Goal: Information Seeking & Learning: Learn about a topic

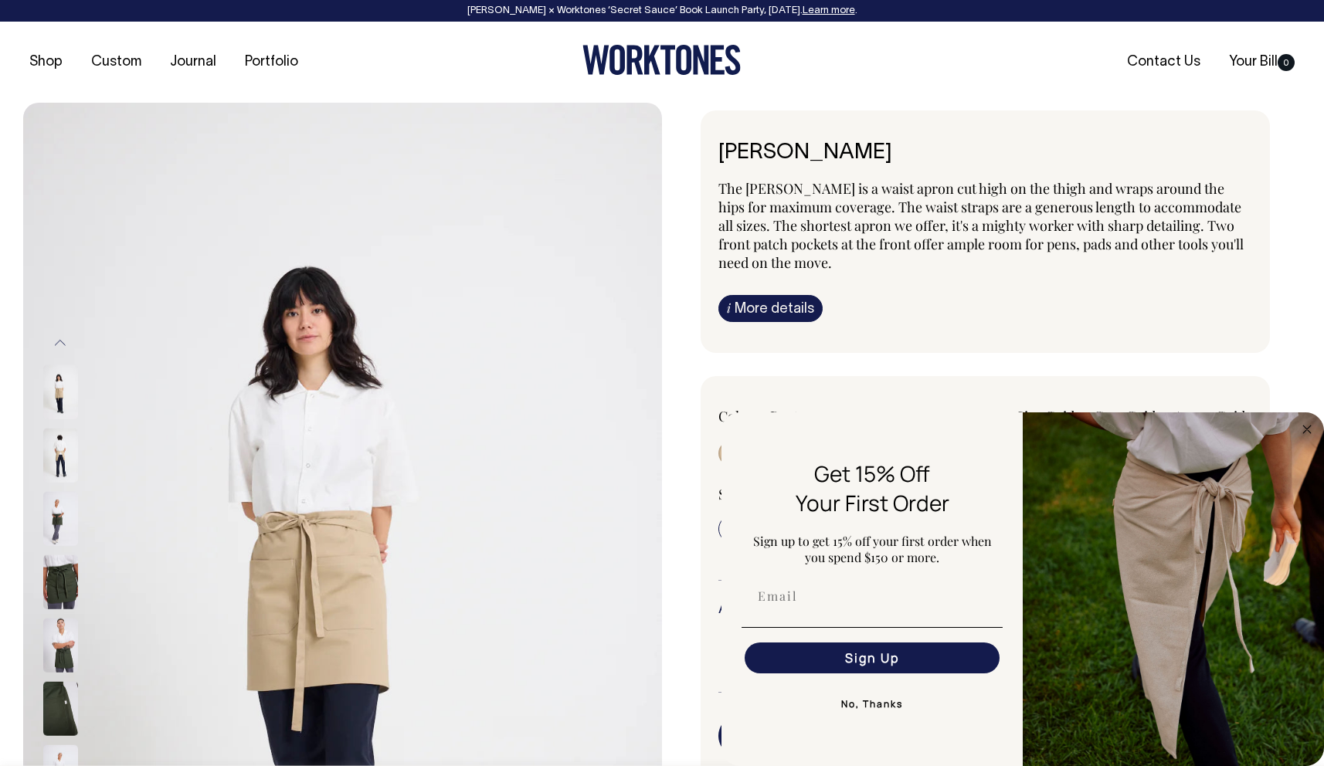
select select "Rust"
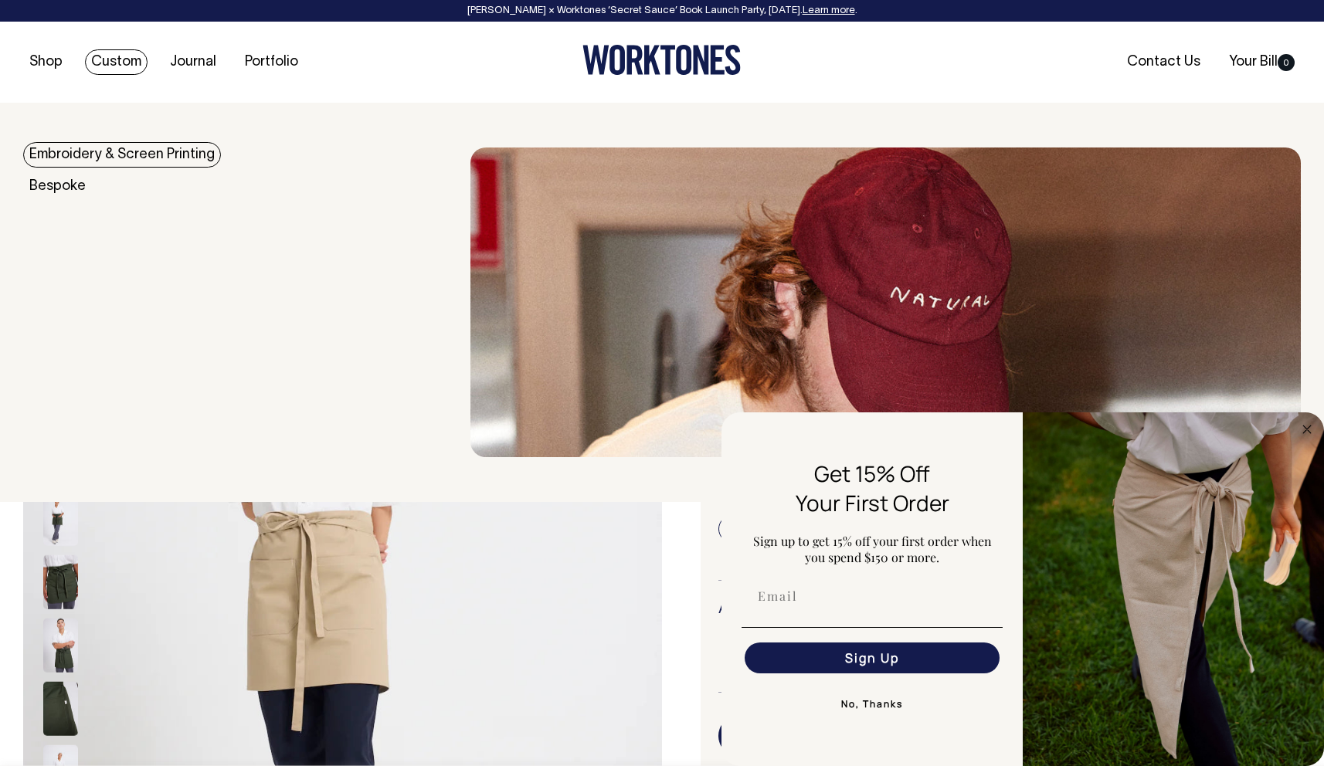
click at [109, 60] on link "Custom" at bounding box center [116, 61] width 63 height 25
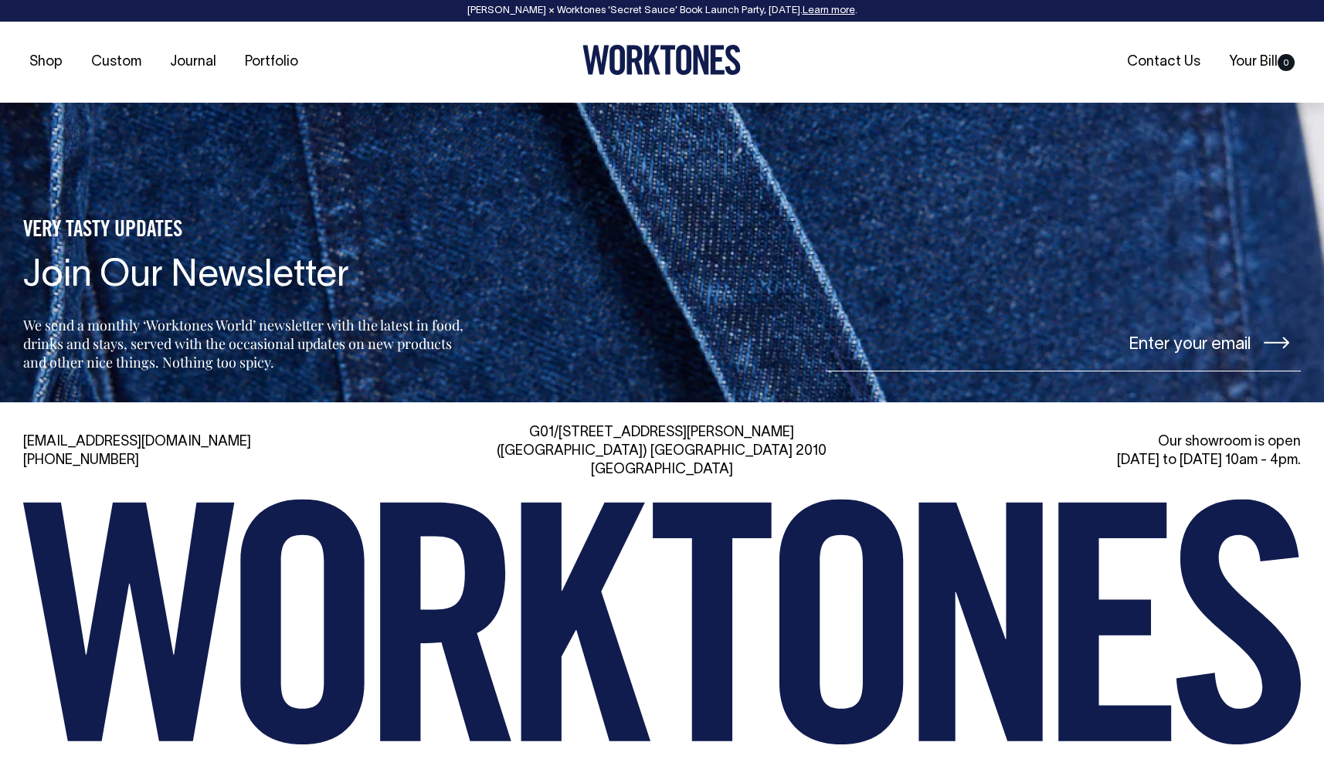
scroll to position [6558, 0]
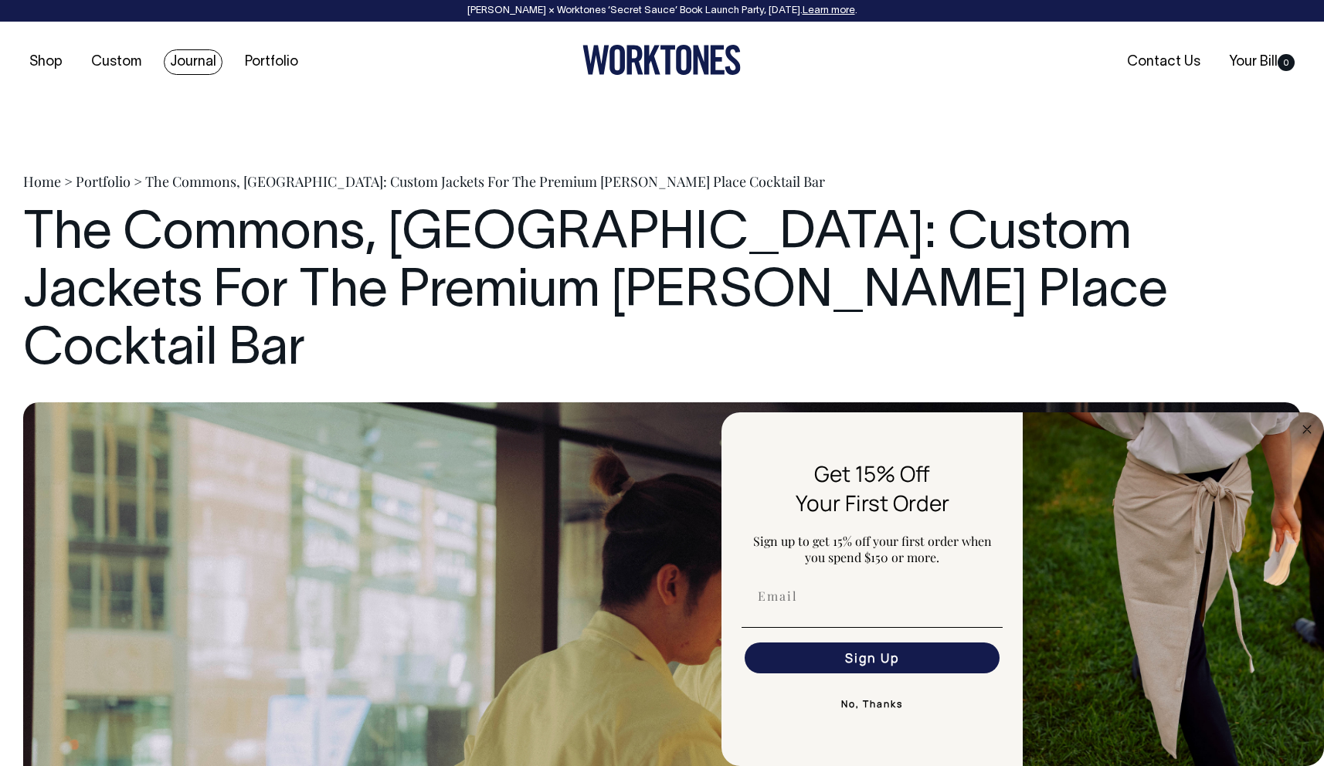
click at [189, 66] on link "Journal" at bounding box center [193, 61] width 59 height 25
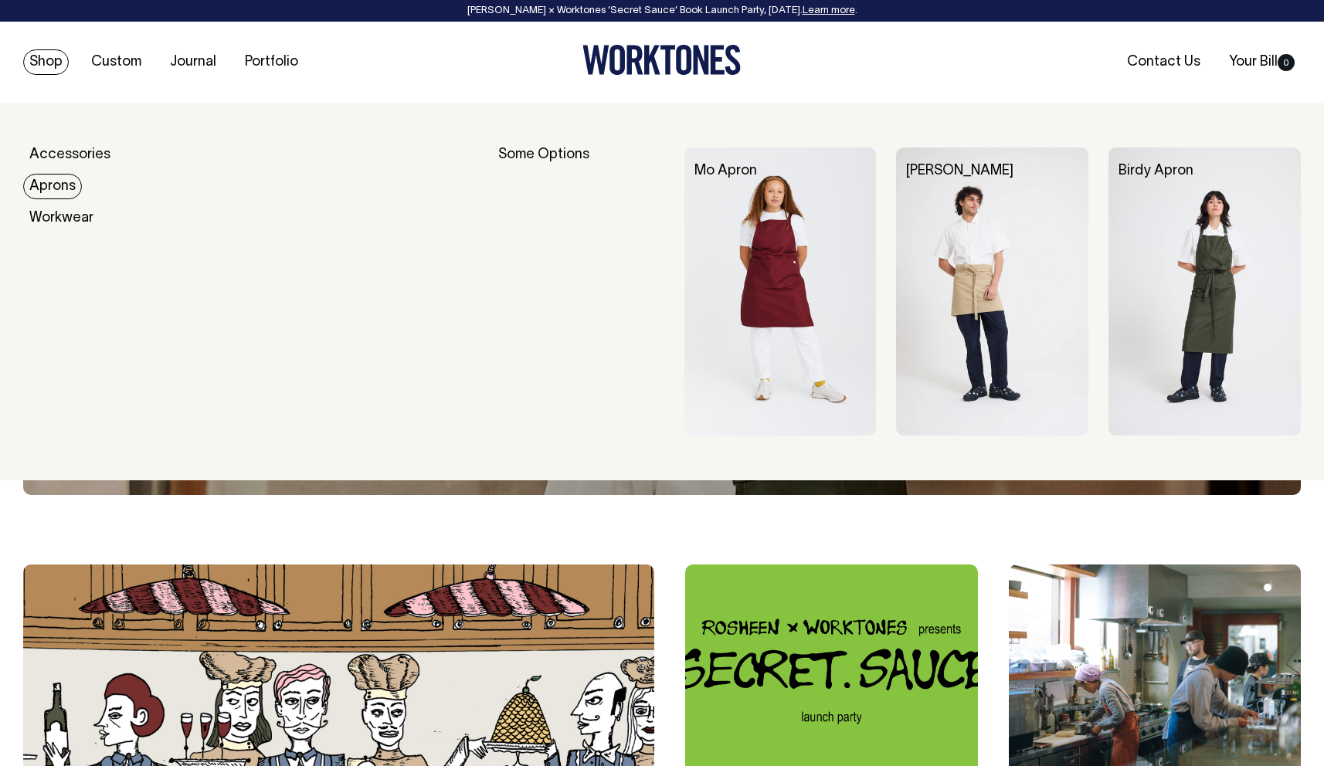
click at [68, 186] on link "Aprons" at bounding box center [52, 186] width 59 height 25
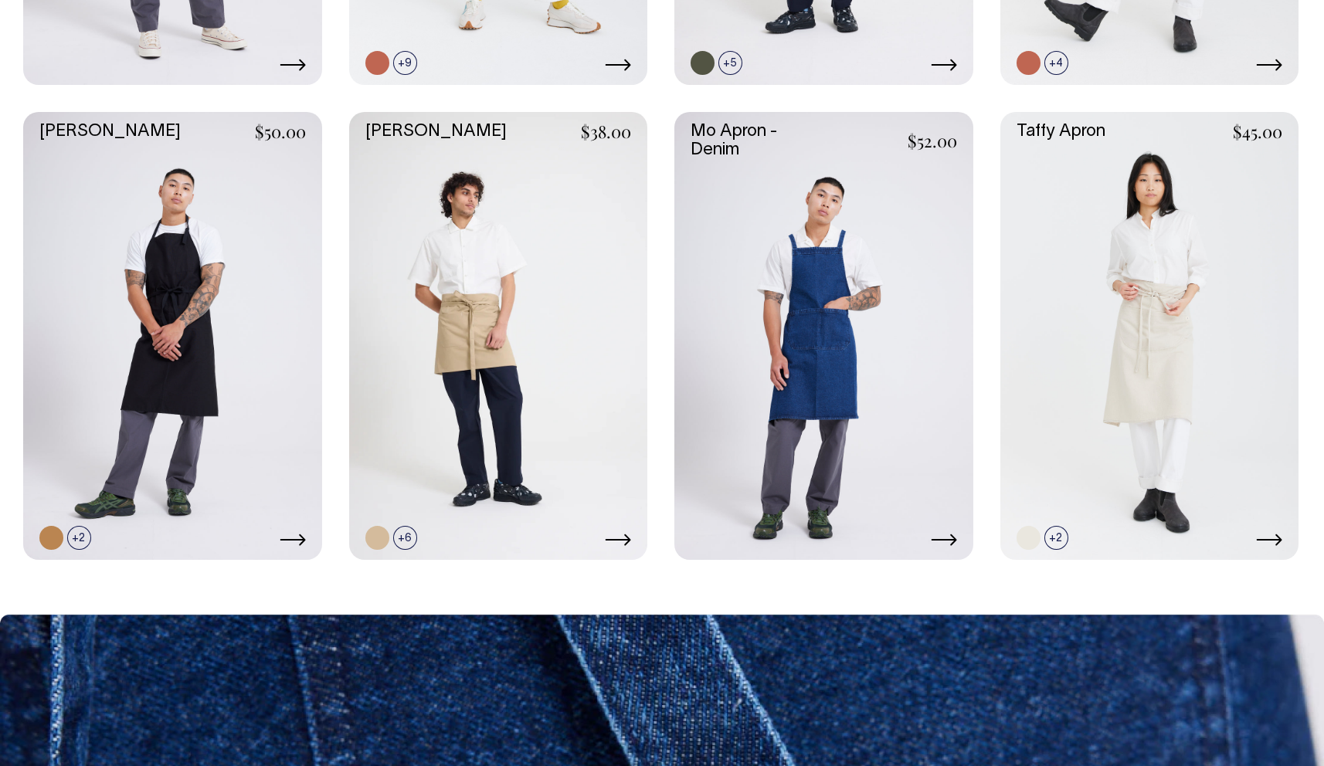
scroll to position [1132, 0]
click at [621, 535] on icon at bounding box center [618, 540] width 26 height 12
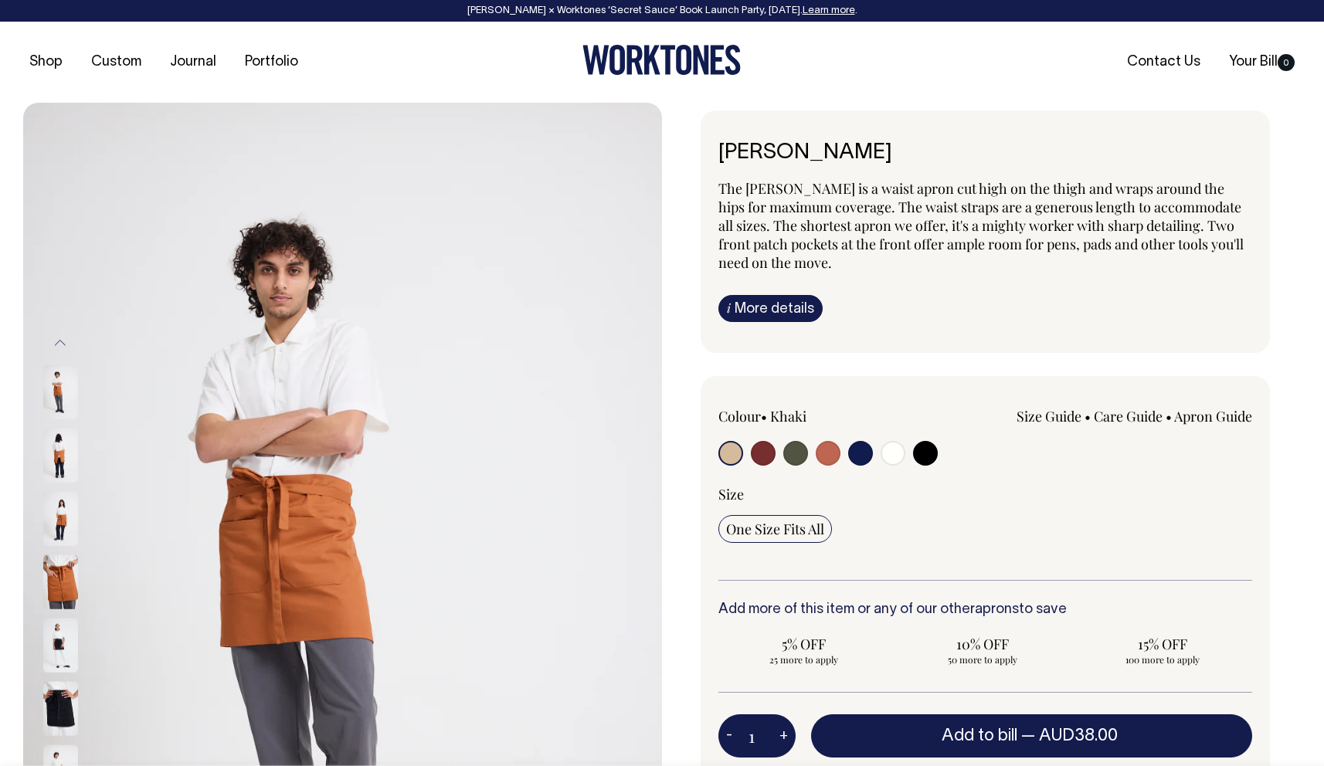
click at [731, 453] on input "radio" at bounding box center [730, 453] width 25 height 25
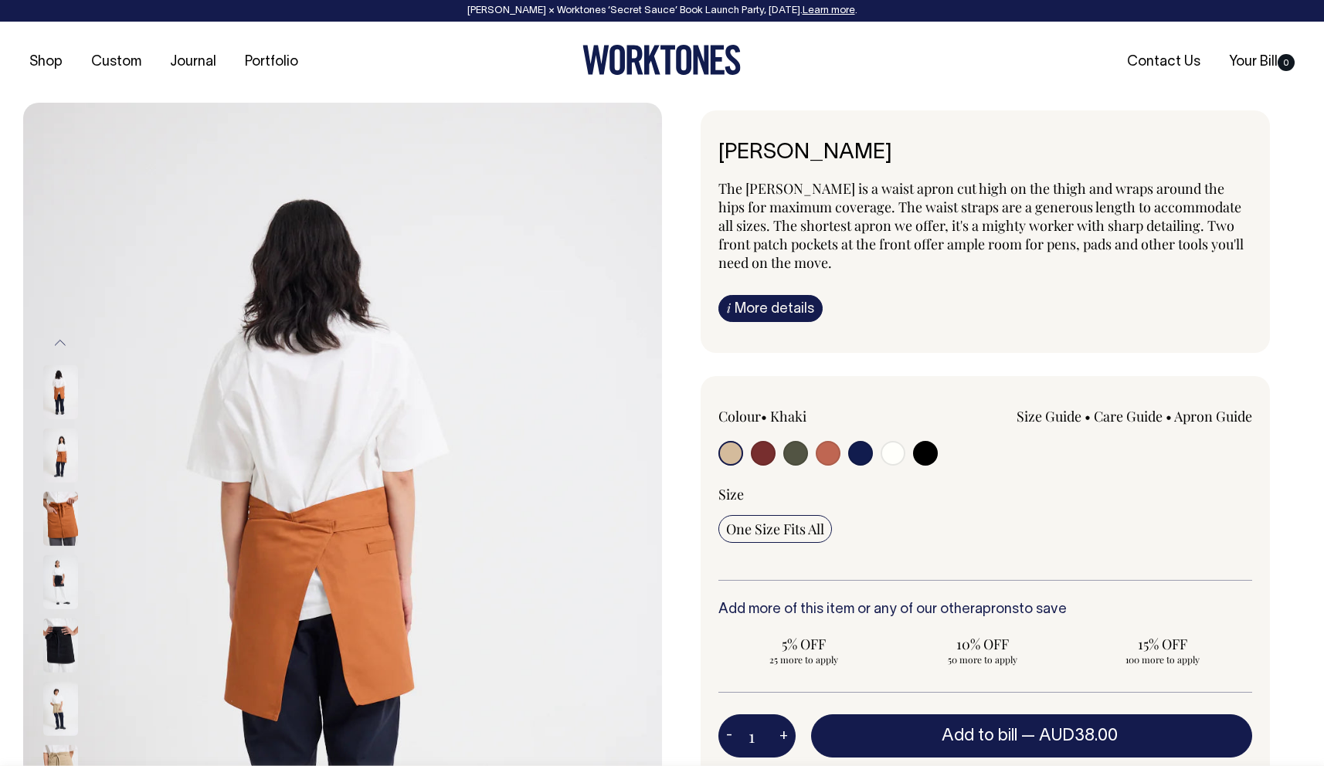
click at [58, 344] on button "Previous" at bounding box center [60, 343] width 23 height 35
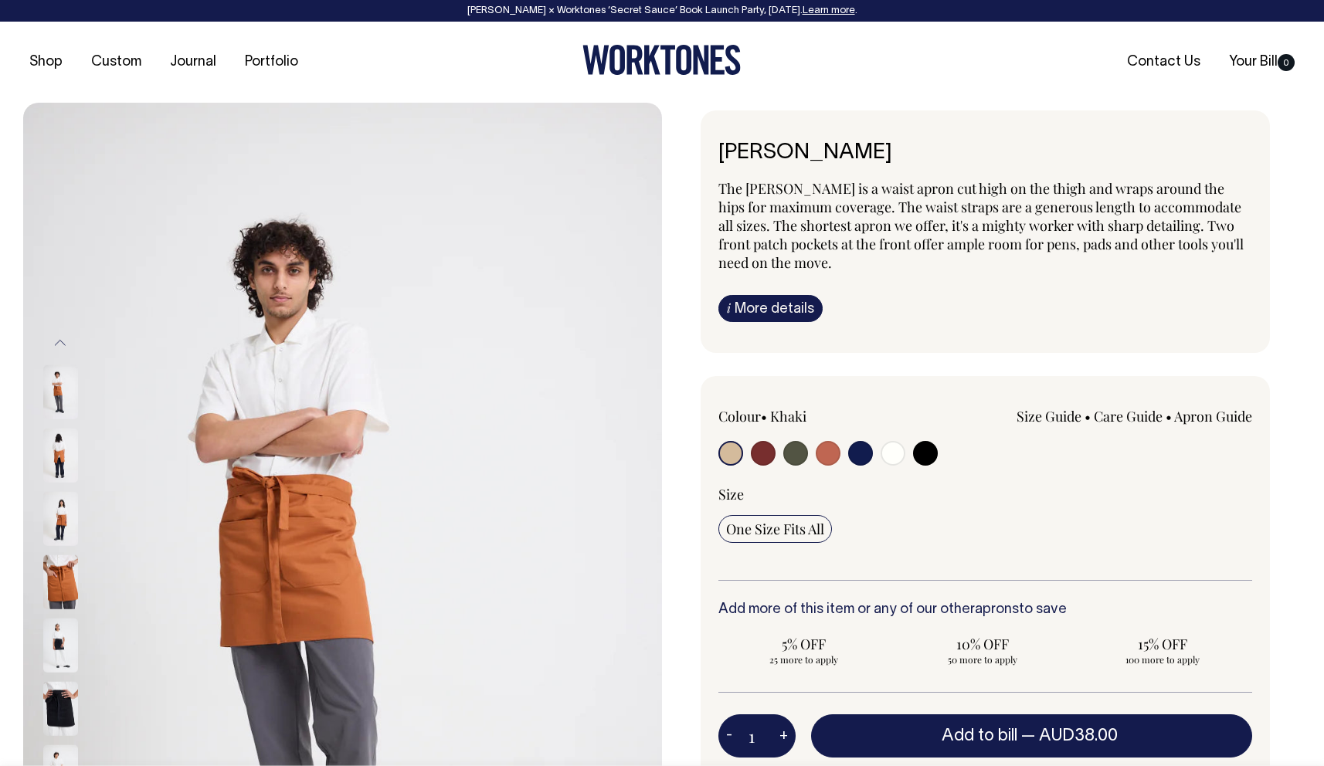
click at [58, 344] on button "Previous" at bounding box center [60, 343] width 23 height 35
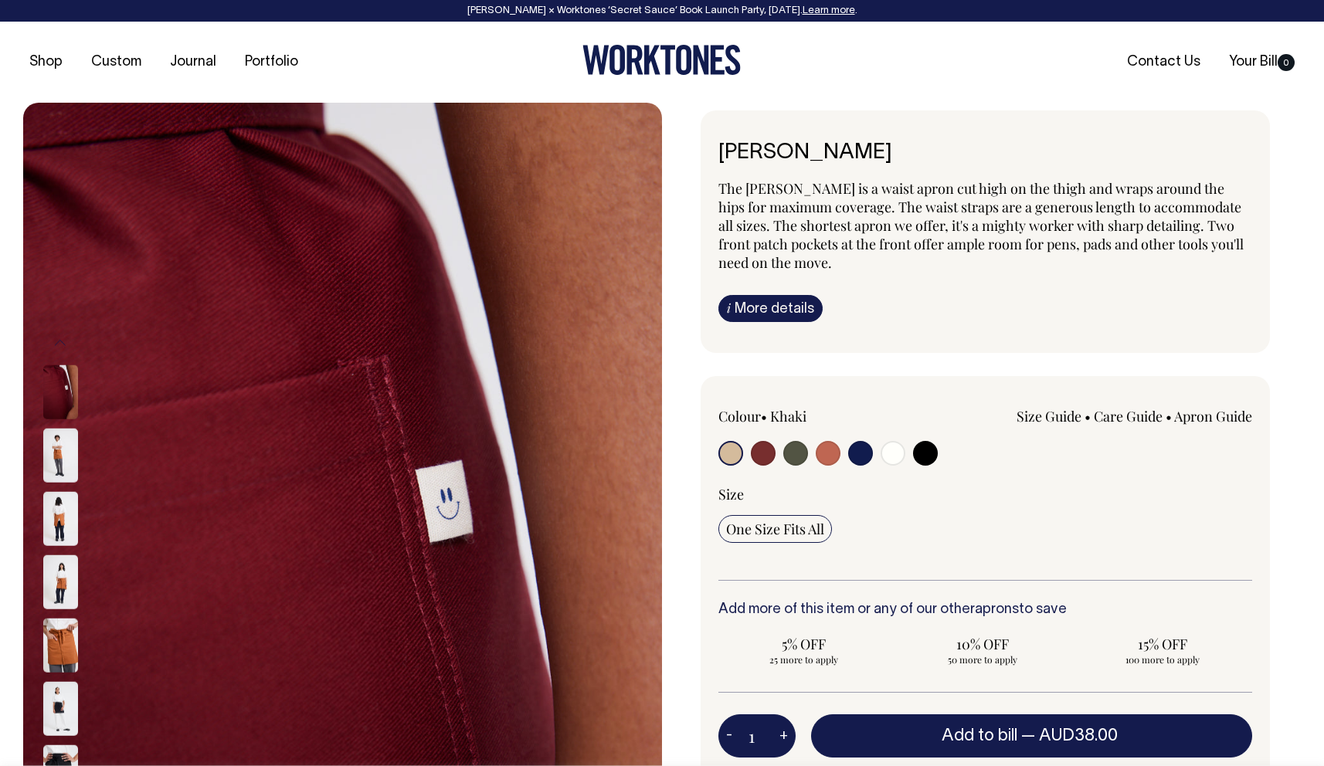
click at [58, 344] on button "Previous" at bounding box center [60, 343] width 23 height 35
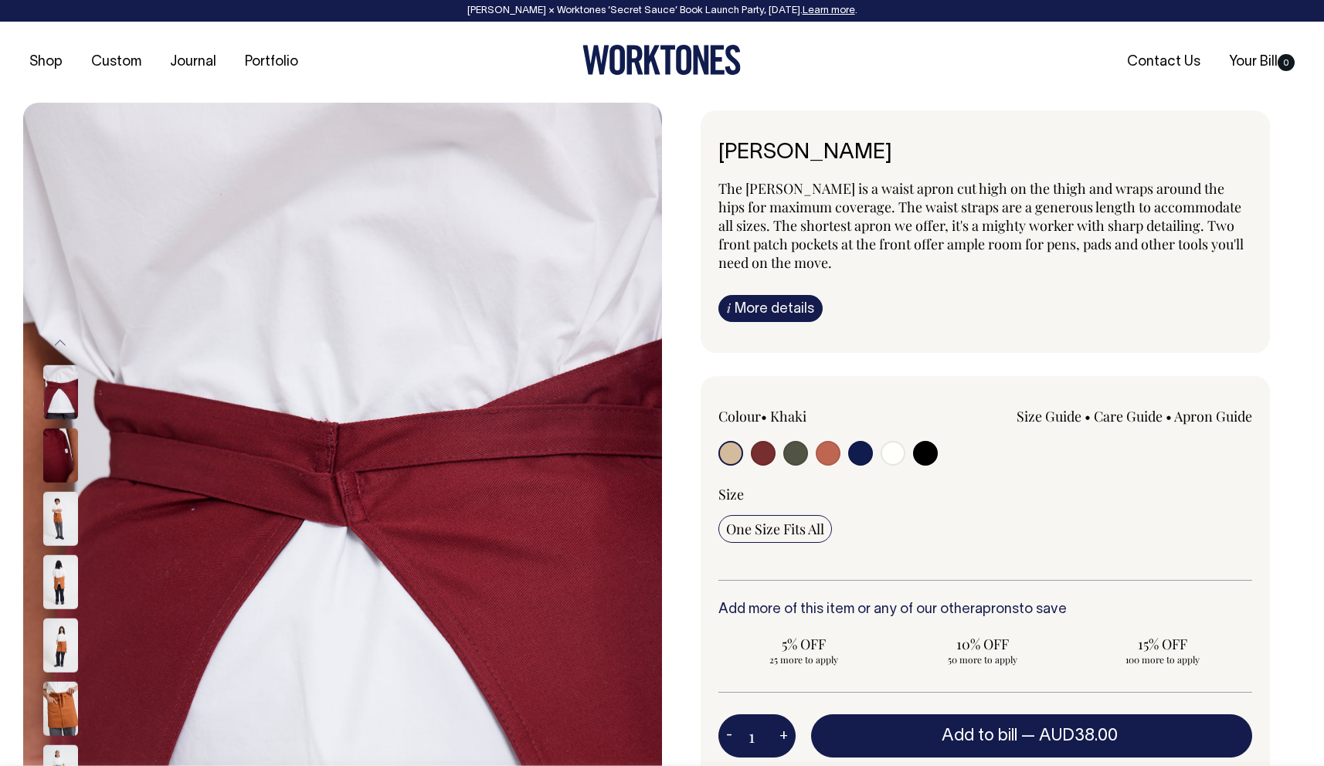
click at [58, 344] on button "Previous" at bounding box center [60, 343] width 23 height 35
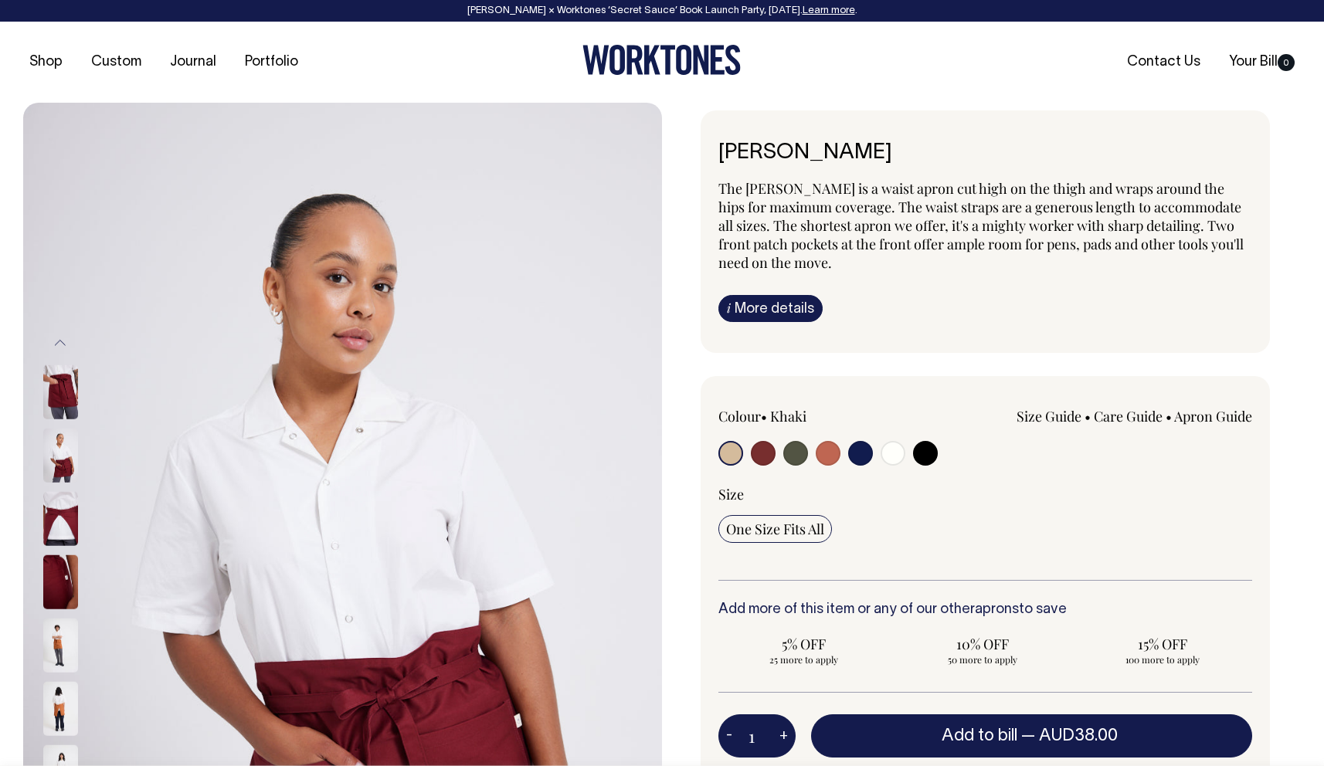
click at [58, 344] on button "Previous" at bounding box center [60, 343] width 23 height 35
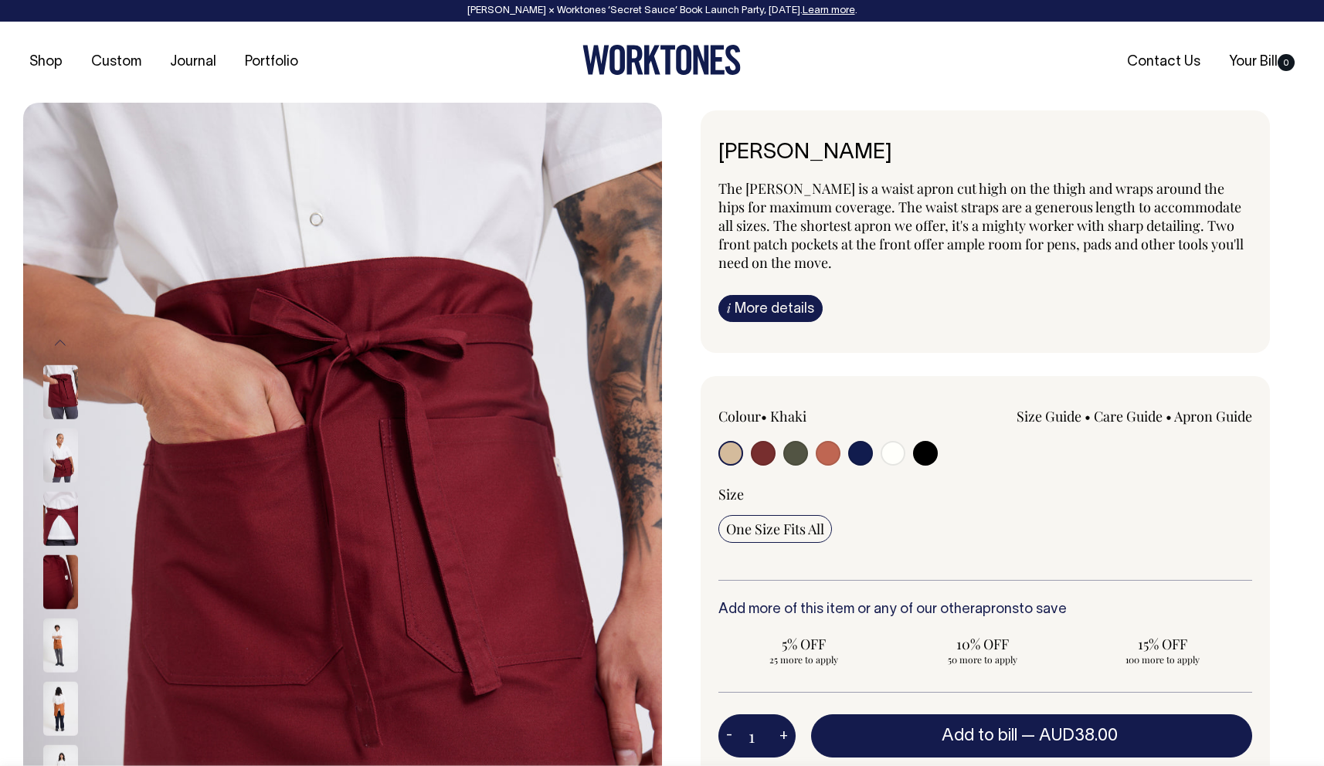
click at [58, 344] on button "Previous" at bounding box center [60, 343] width 23 height 35
click at [61, 340] on button "Previous" at bounding box center [60, 343] width 23 height 35
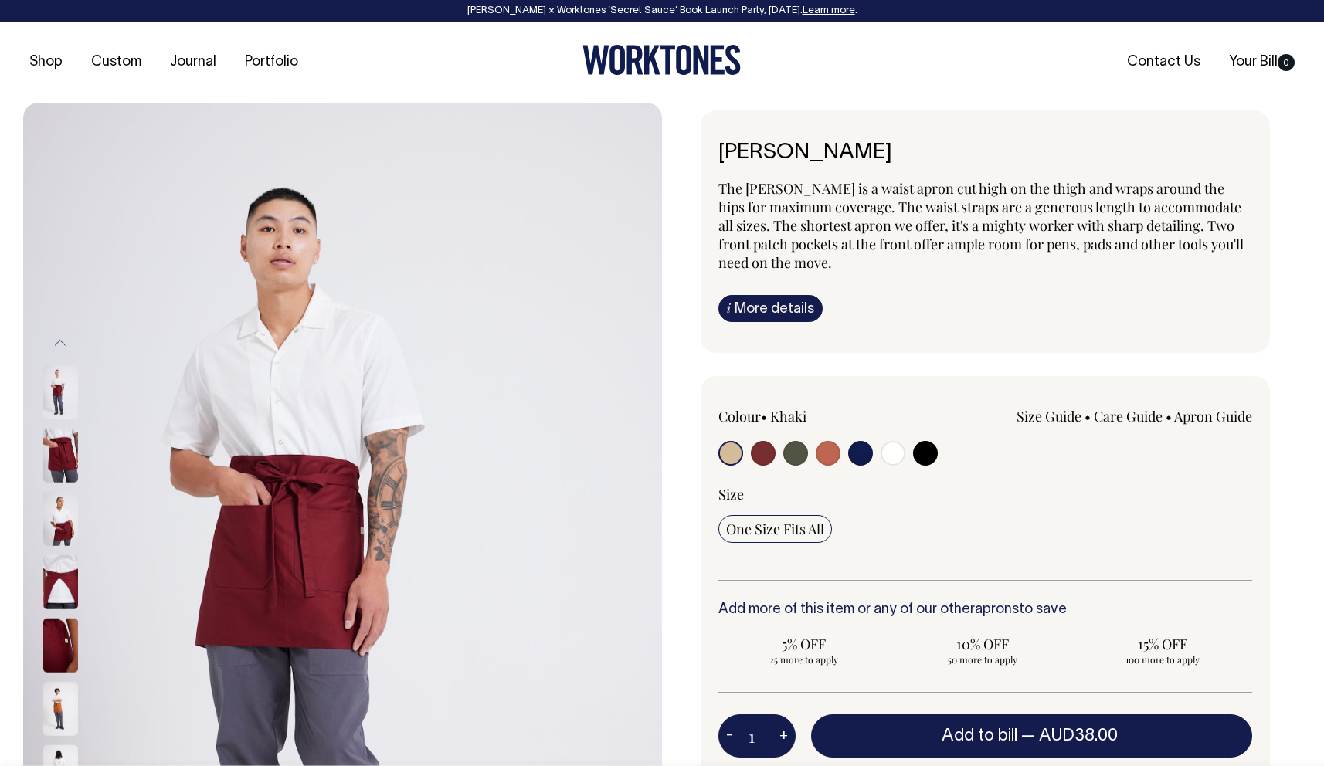
click at [61, 340] on button "Previous" at bounding box center [60, 343] width 23 height 35
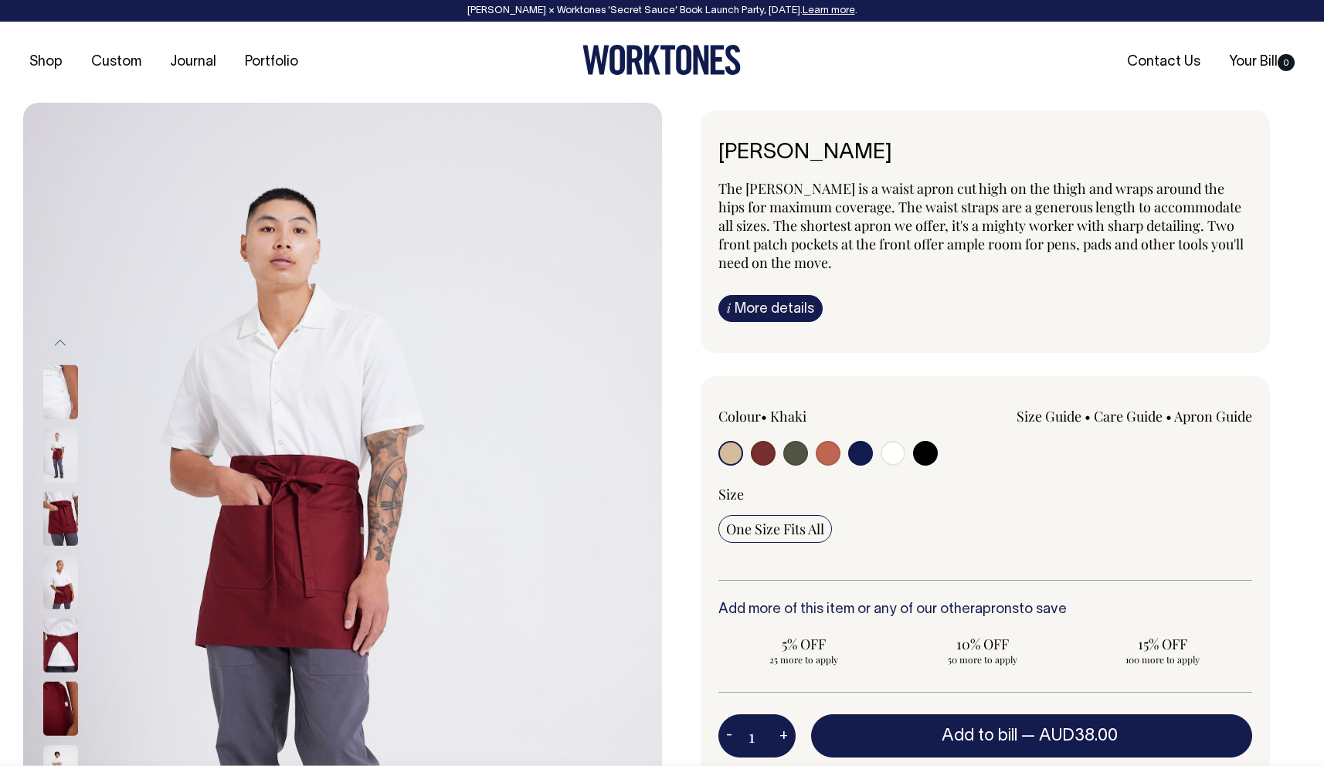
click at [61, 340] on button "Previous" at bounding box center [60, 343] width 23 height 35
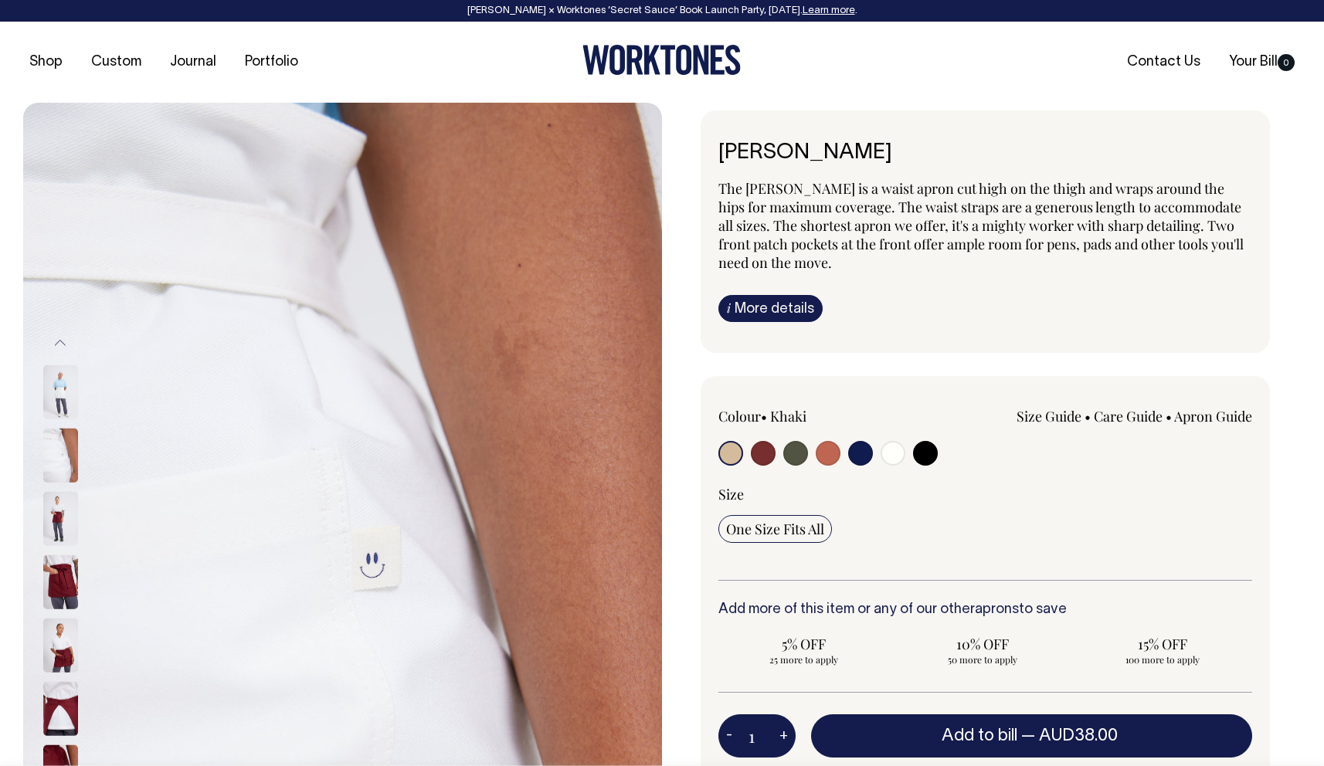
click at [61, 340] on button "Previous" at bounding box center [60, 343] width 23 height 35
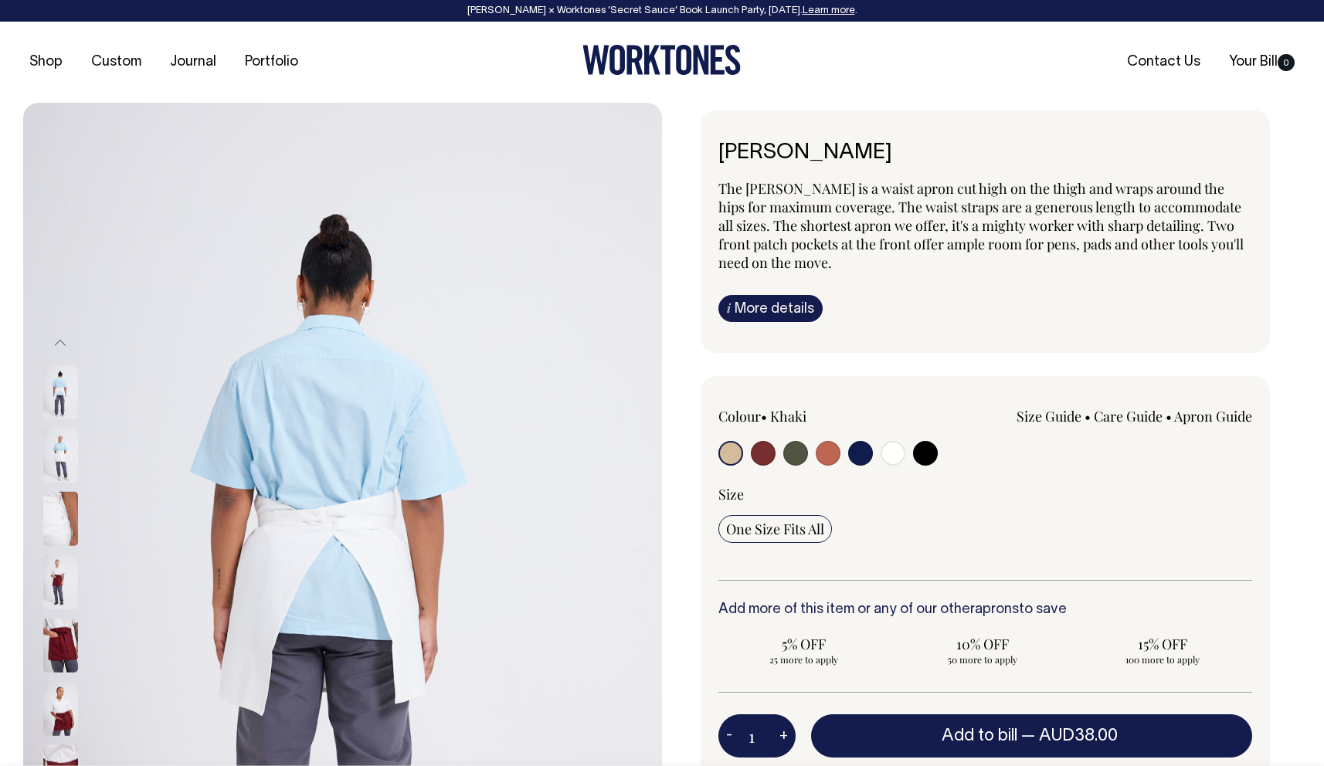
click at [61, 340] on button "Previous" at bounding box center [60, 343] width 23 height 35
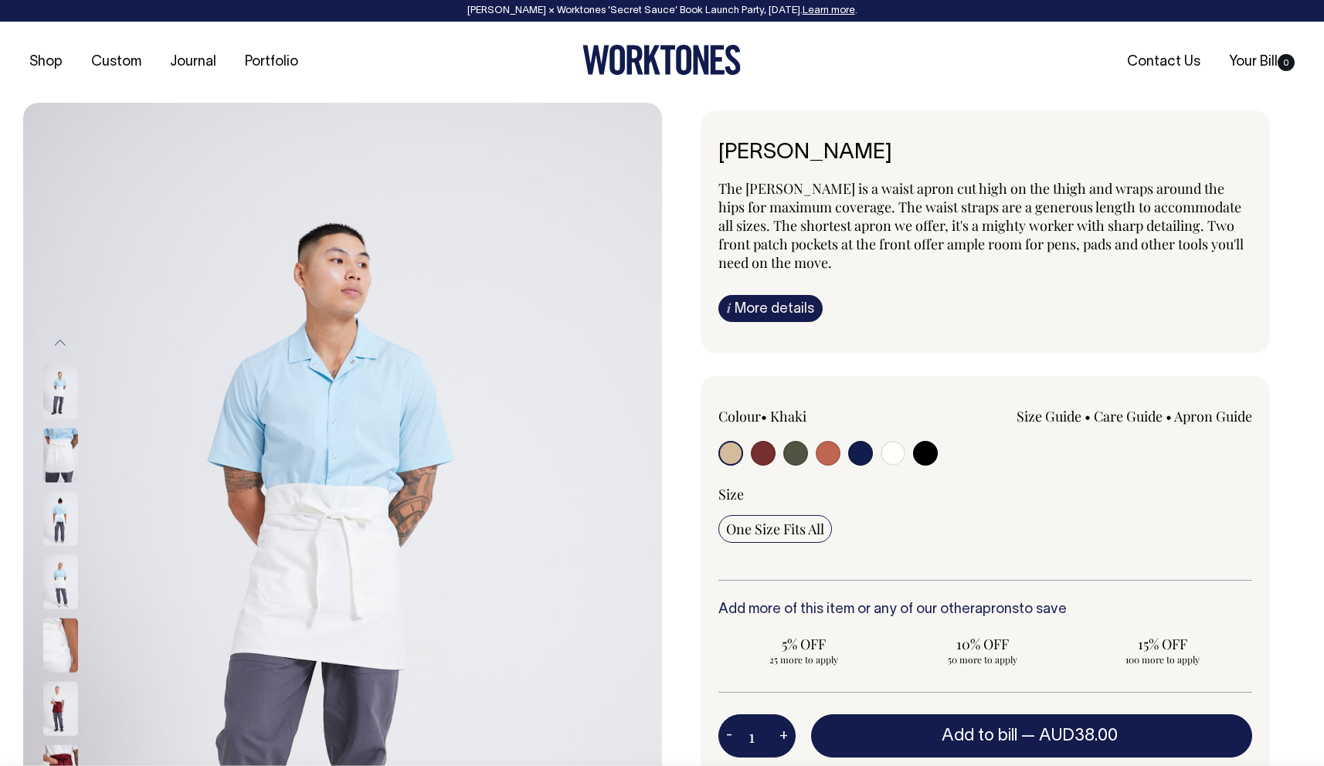
click at [61, 340] on button "Previous" at bounding box center [60, 343] width 23 height 35
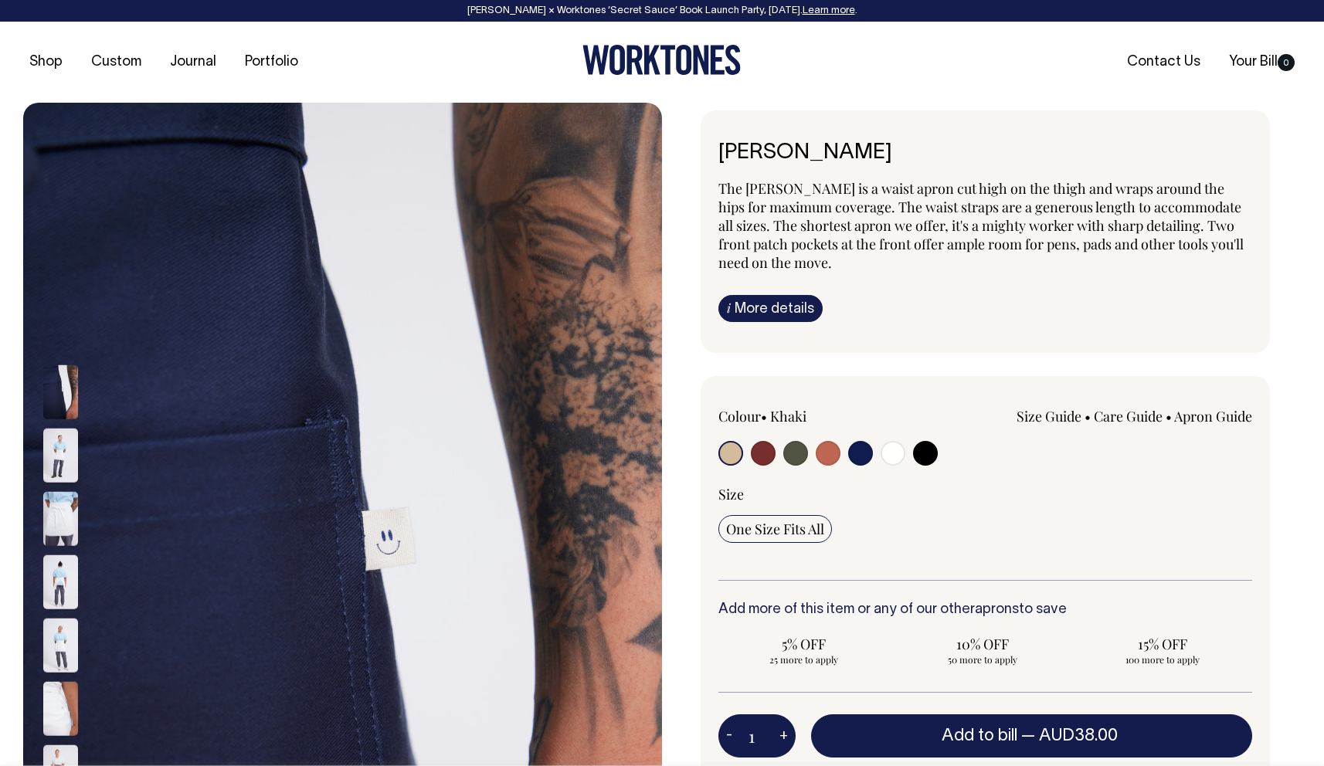
click at [61, 340] on button "Previous" at bounding box center [60, 343] width 23 height 35
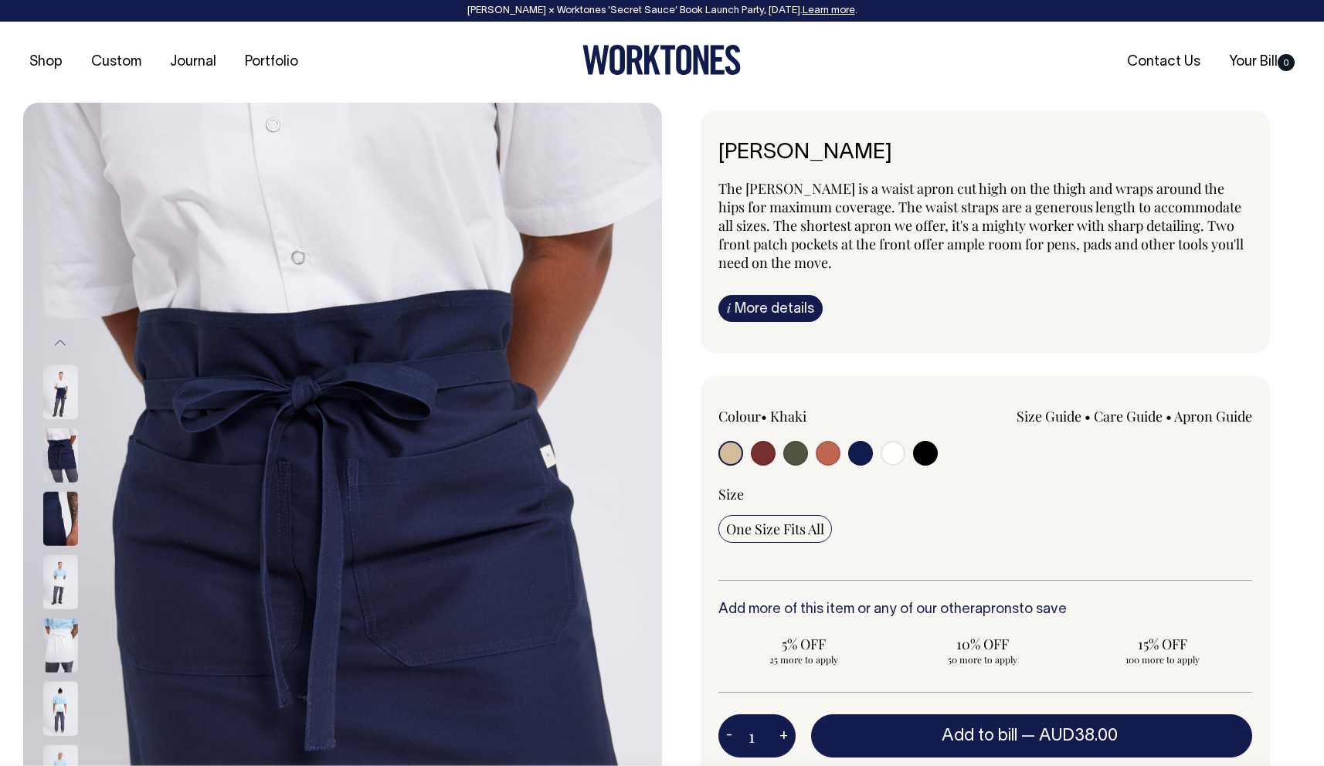
click at [61, 340] on button "Previous" at bounding box center [60, 343] width 23 height 35
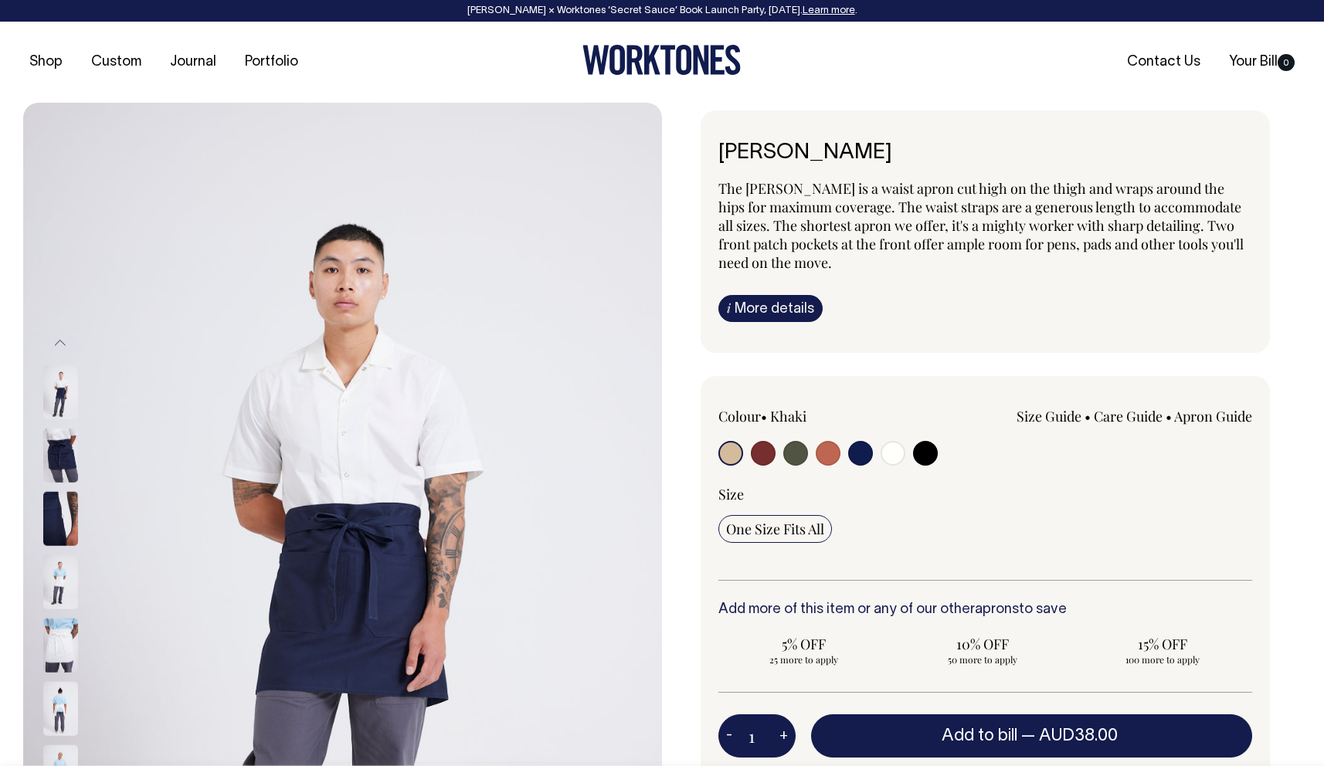
click at [61, 340] on button "Previous" at bounding box center [60, 343] width 23 height 35
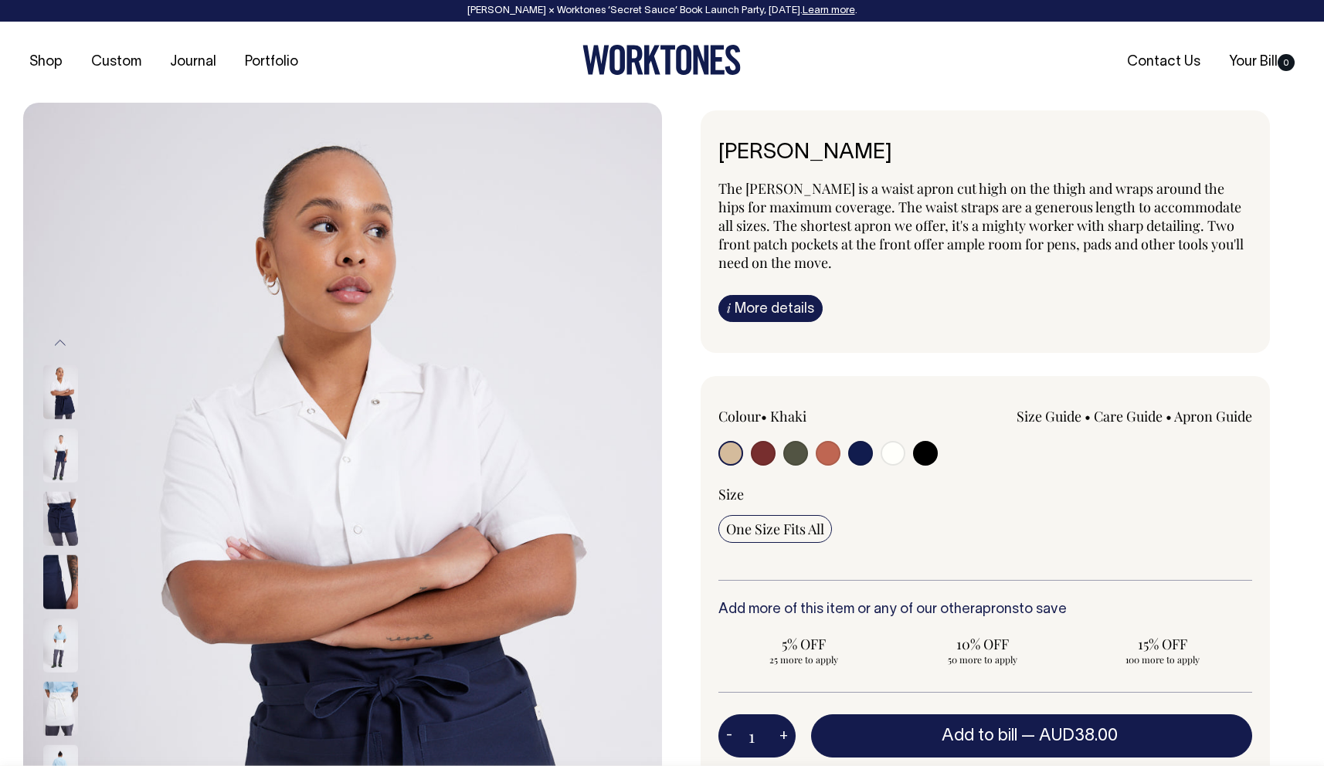
click at [61, 340] on button "Previous" at bounding box center [60, 343] width 23 height 35
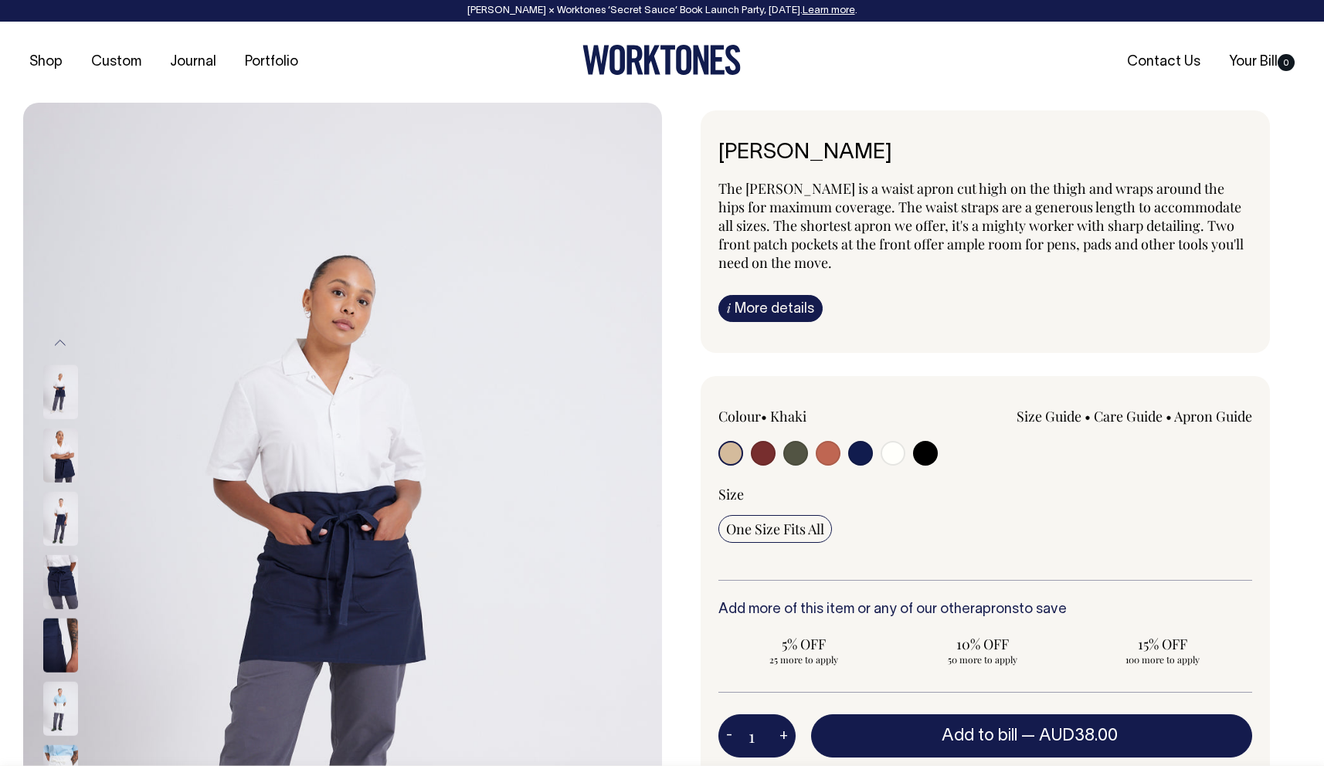
click at [61, 340] on button "Previous" at bounding box center [60, 343] width 23 height 35
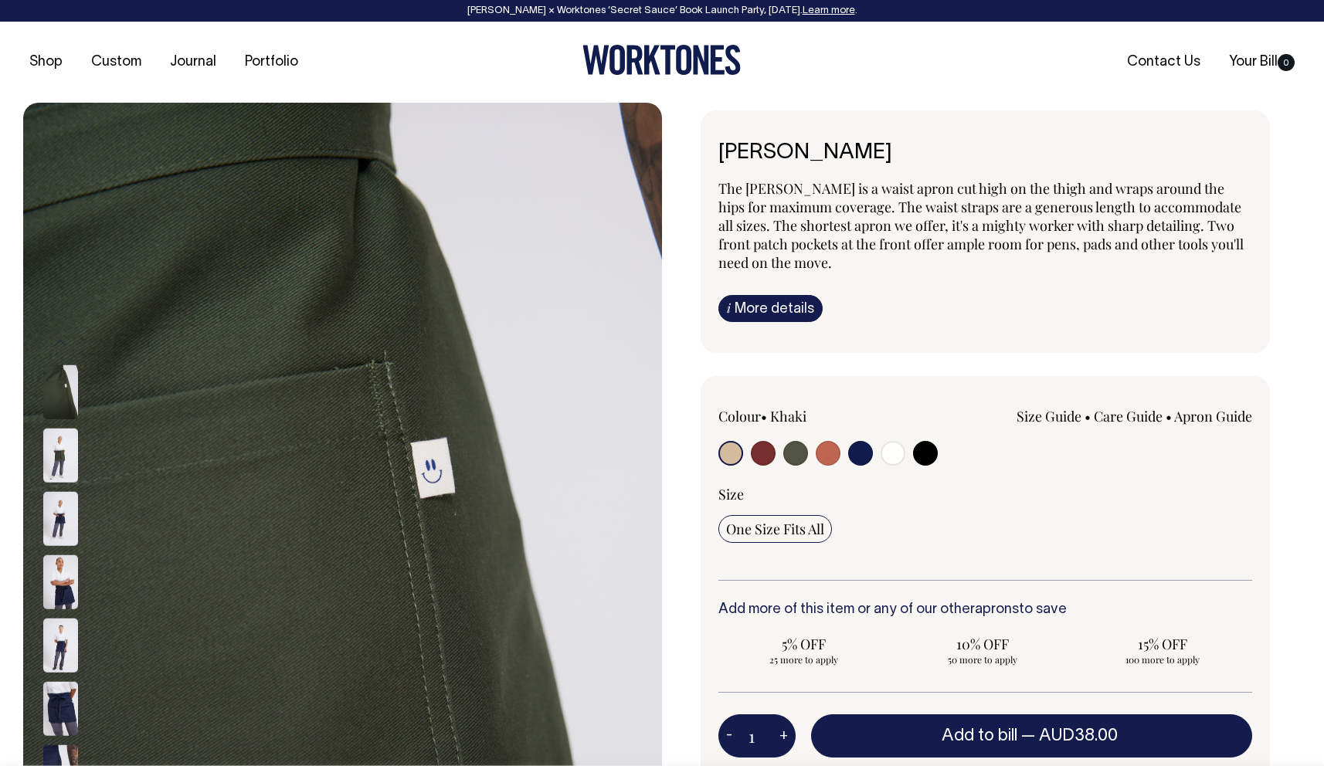
click at [61, 340] on button "Previous" at bounding box center [60, 343] width 23 height 35
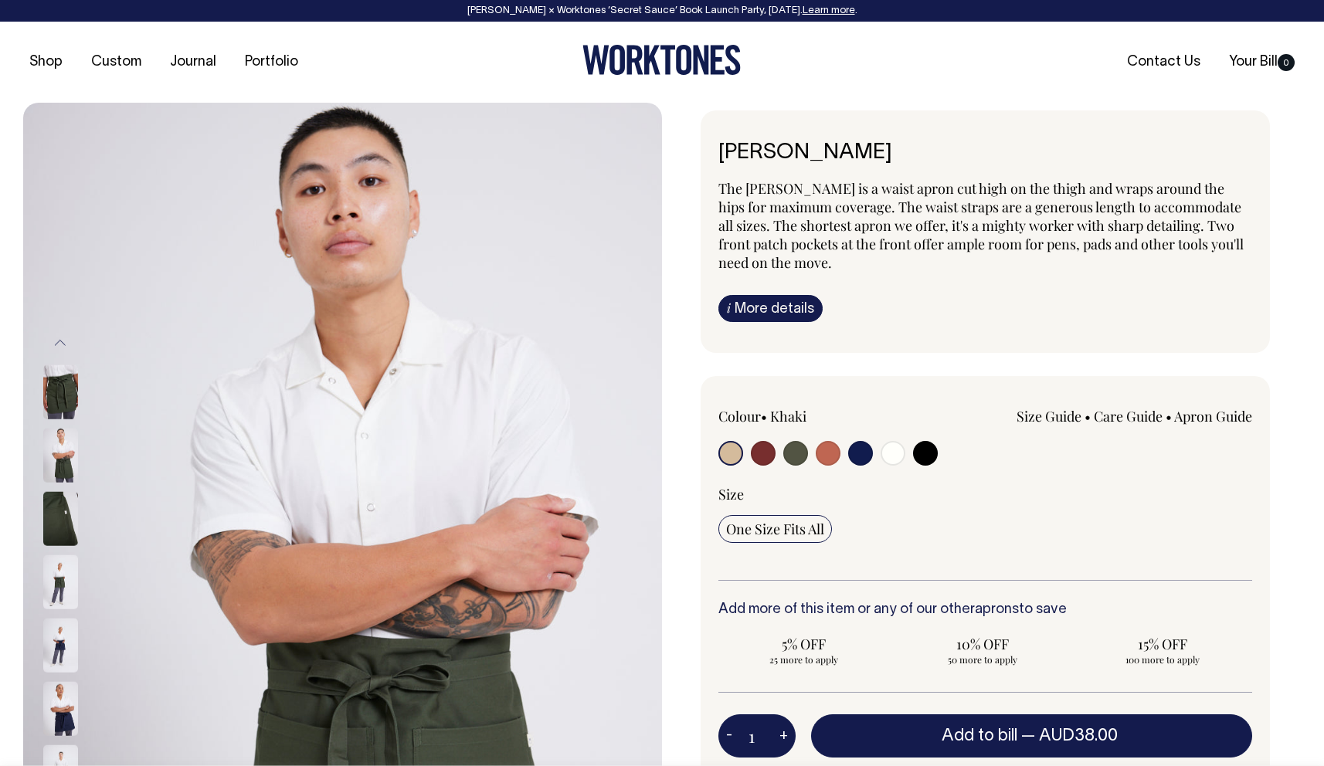
click at [61, 340] on button "Previous" at bounding box center [60, 343] width 23 height 35
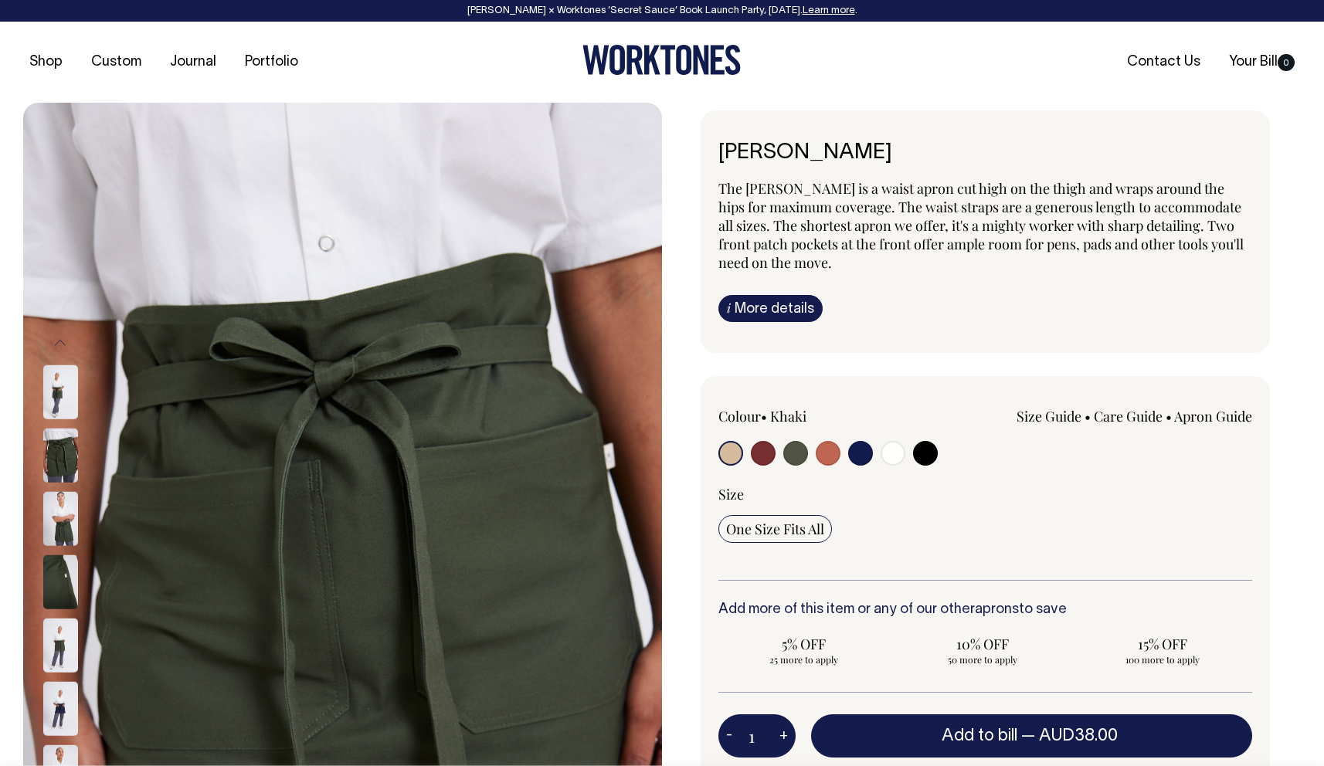
click at [61, 340] on button "Previous" at bounding box center [60, 343] width 23 height 35
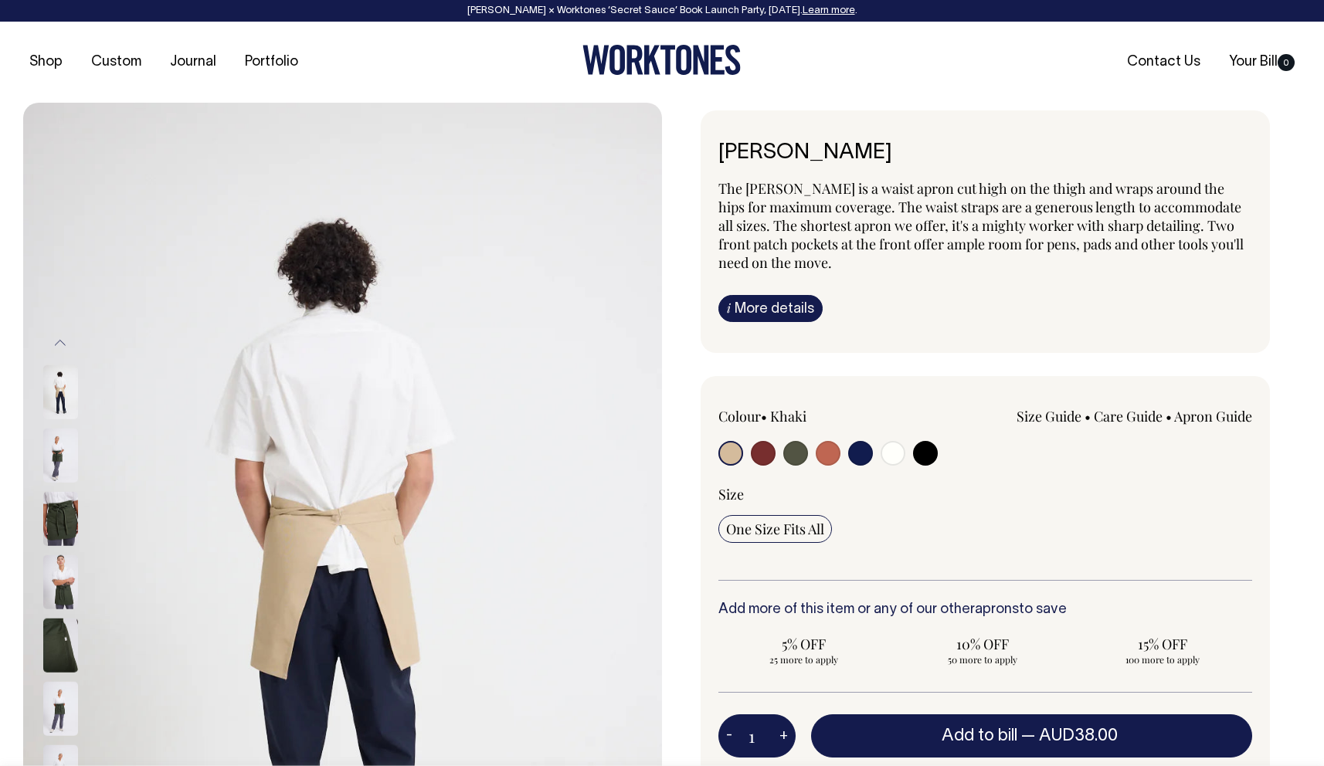
click at [61, 340] on button "Previous" at bounding box center [60, 343] width 23 height 35
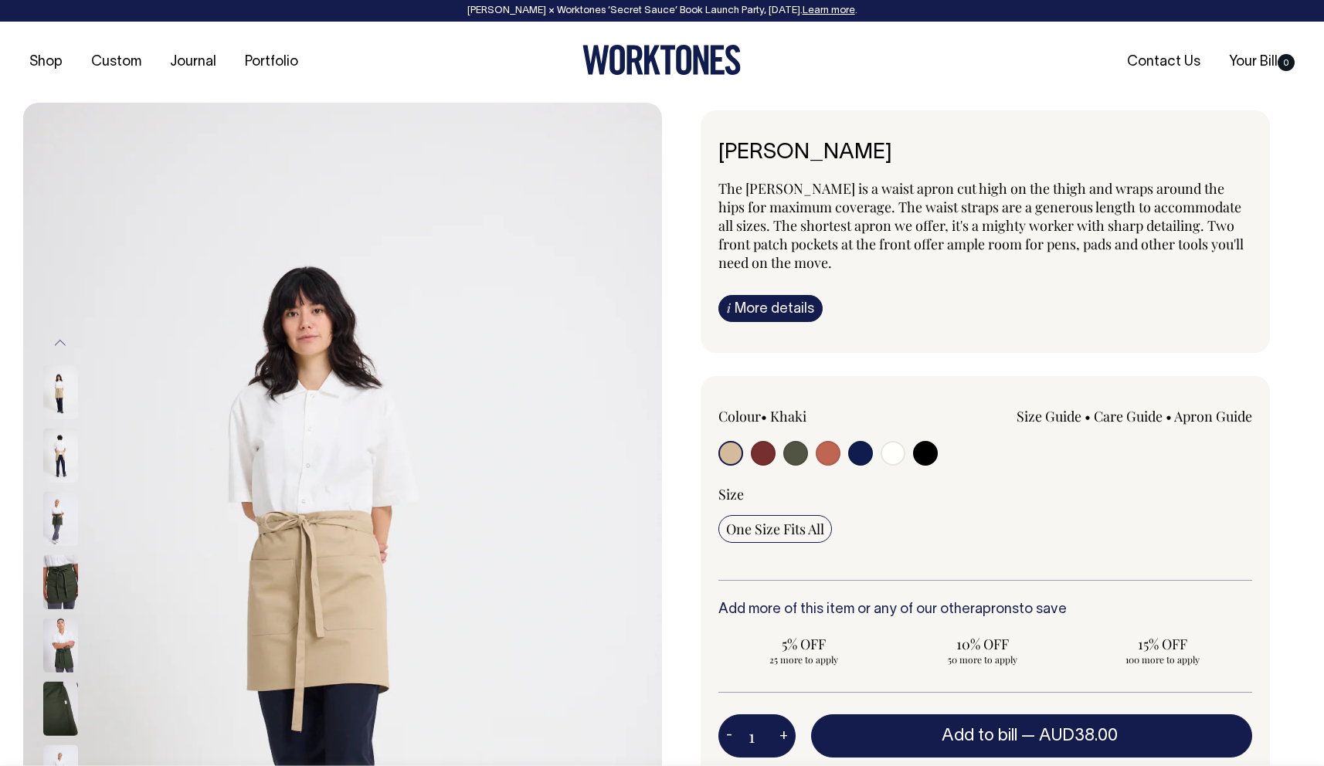
click at [61, 340] on button "Previous" at bounding box center [60, 343] width 23 height 35
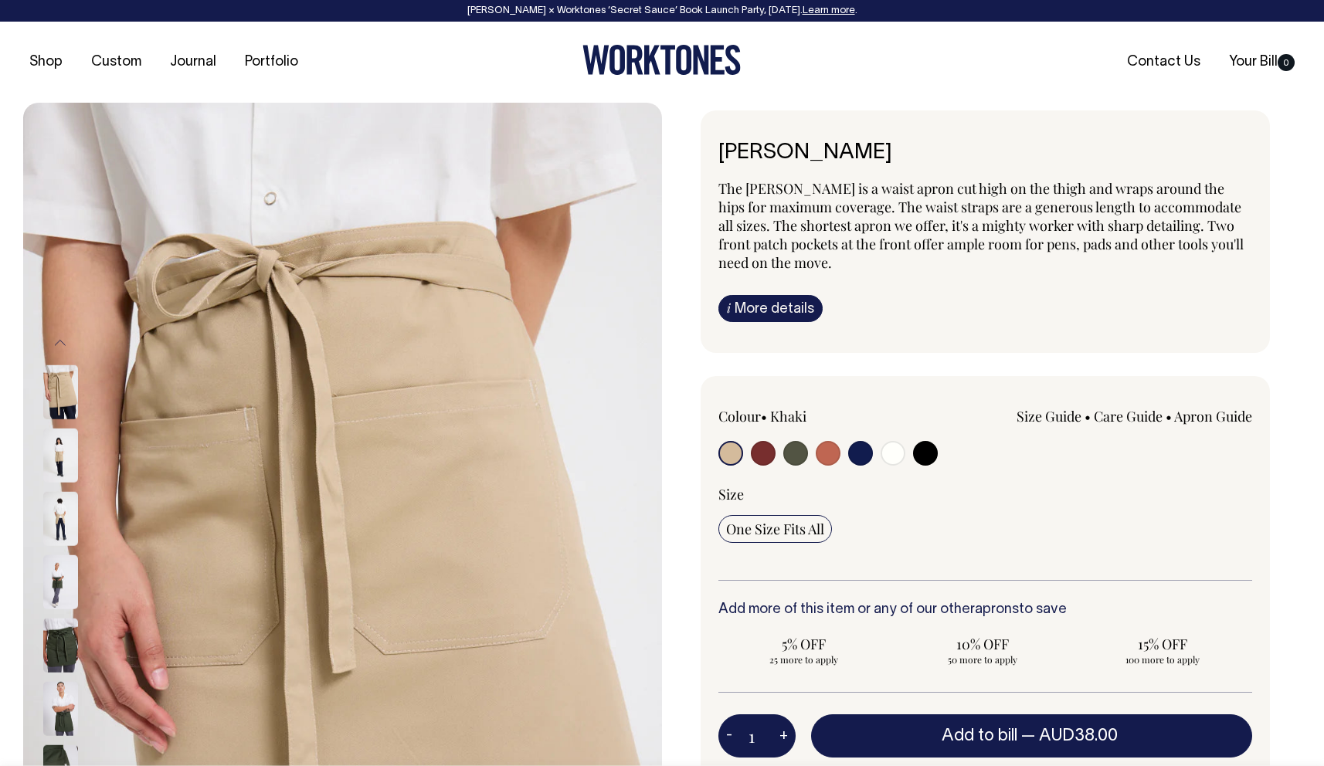
drag, startPoint x: 287, startPoint y: 283, endPoint x: 831, endPoint y: 8, distance: 610.1
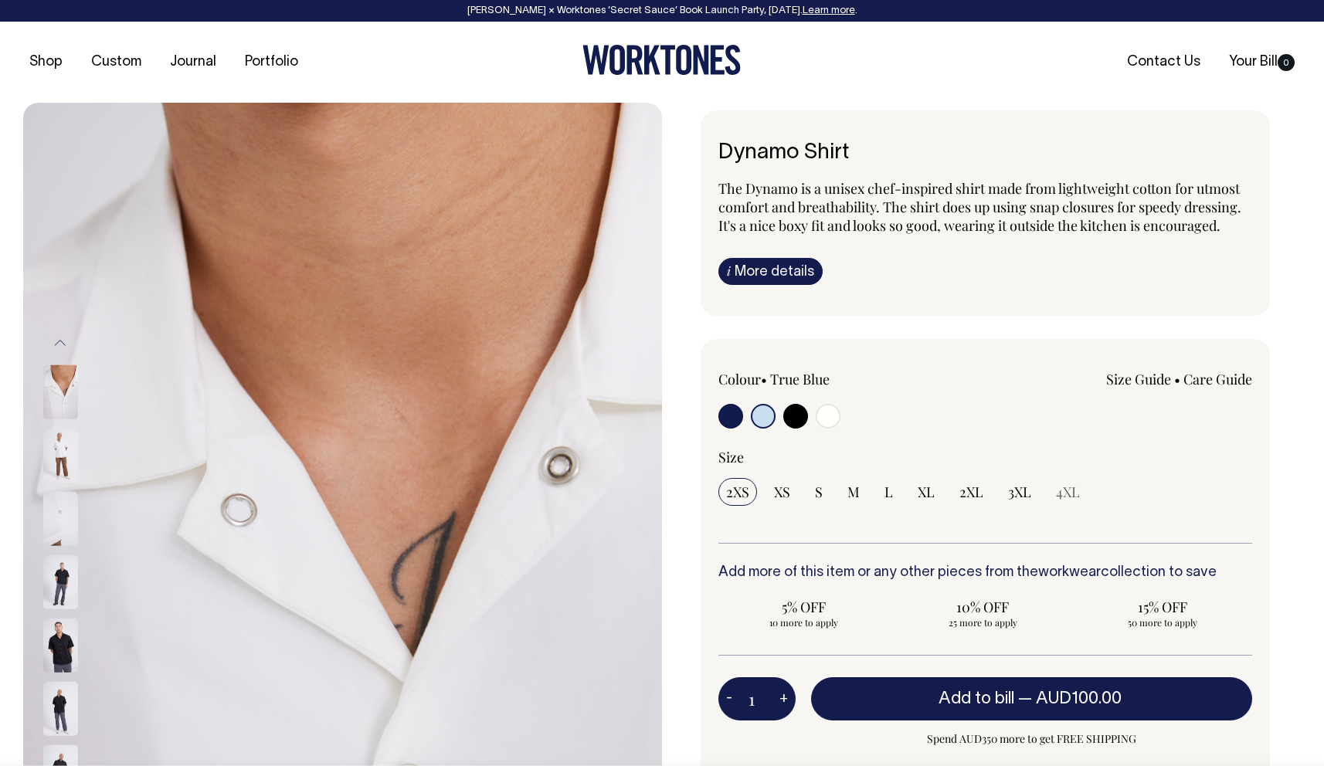
select select "True Blue"
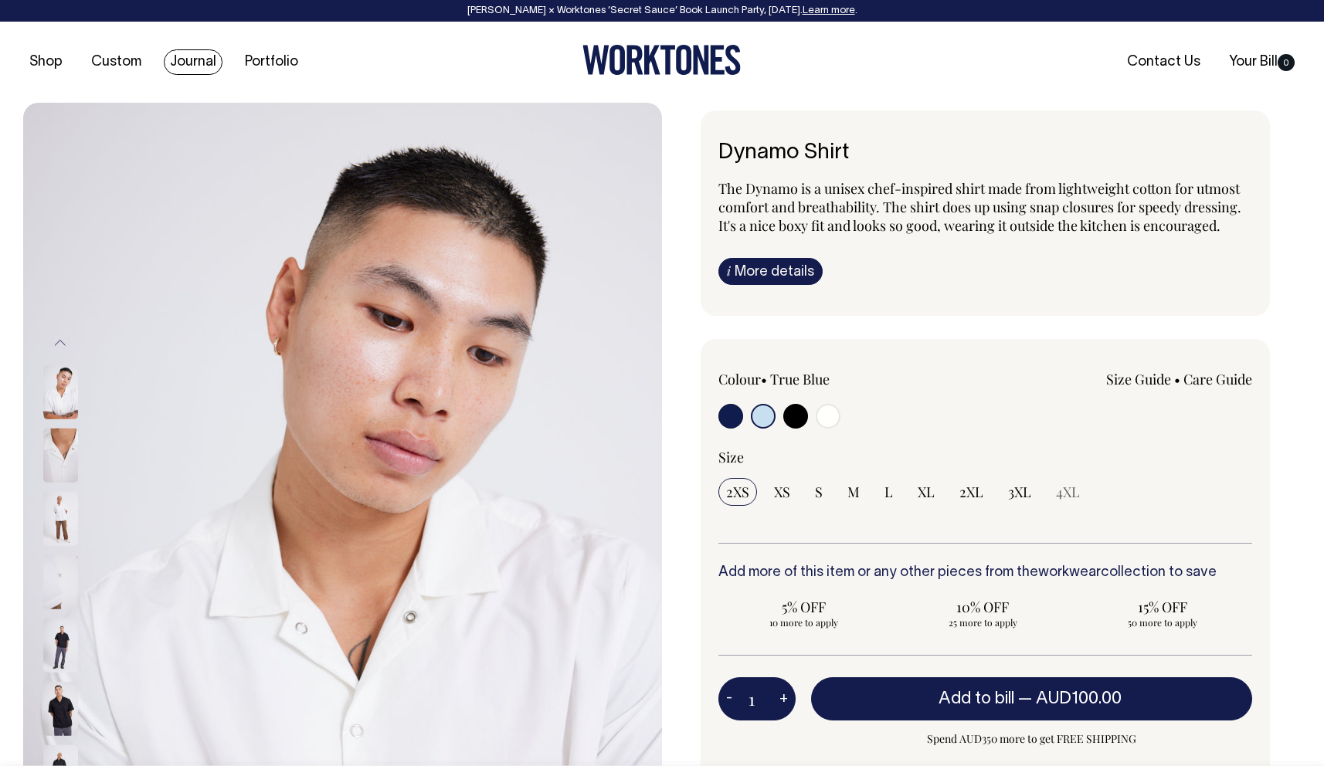
click at [179, 62] on link "Journal" at bounding box center [193, 61] width 59 height 25
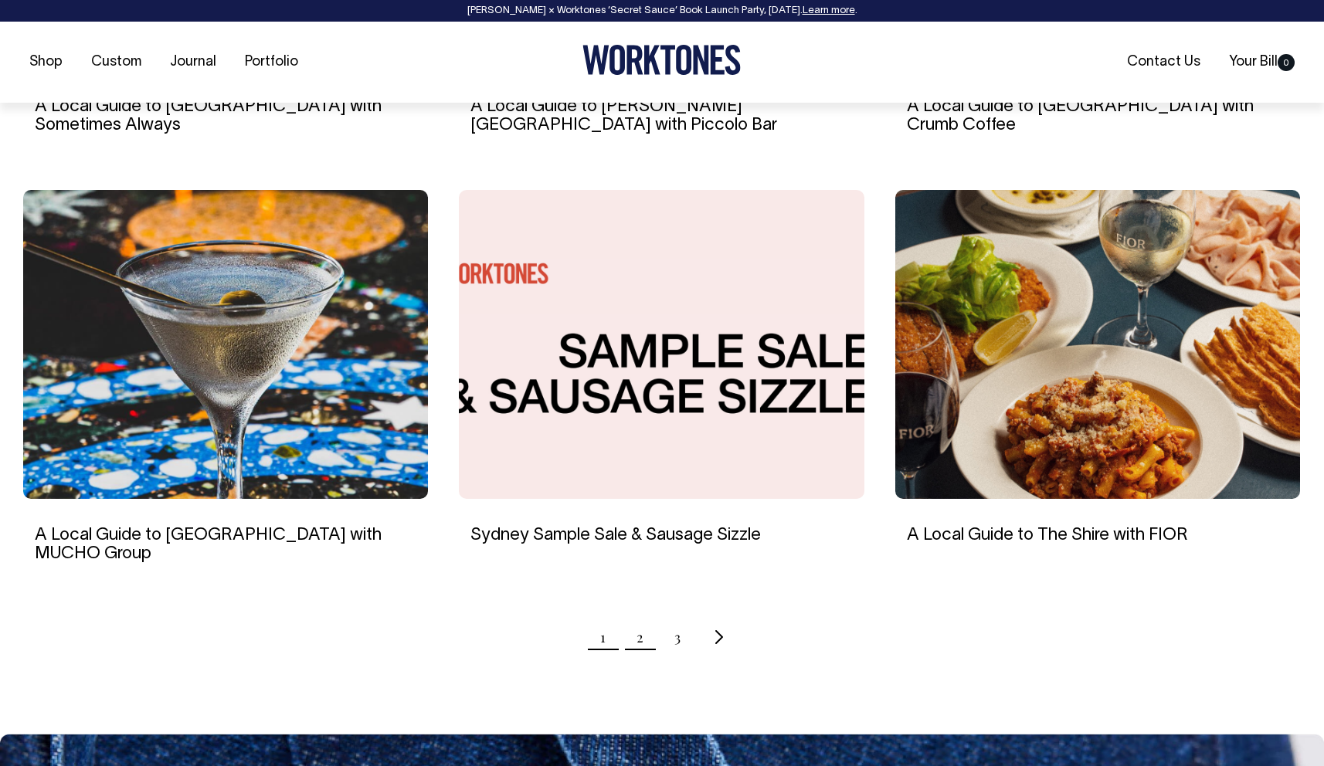
click at [636, 623] on link "2" at bounding box center [639, 637] width 7 height 39
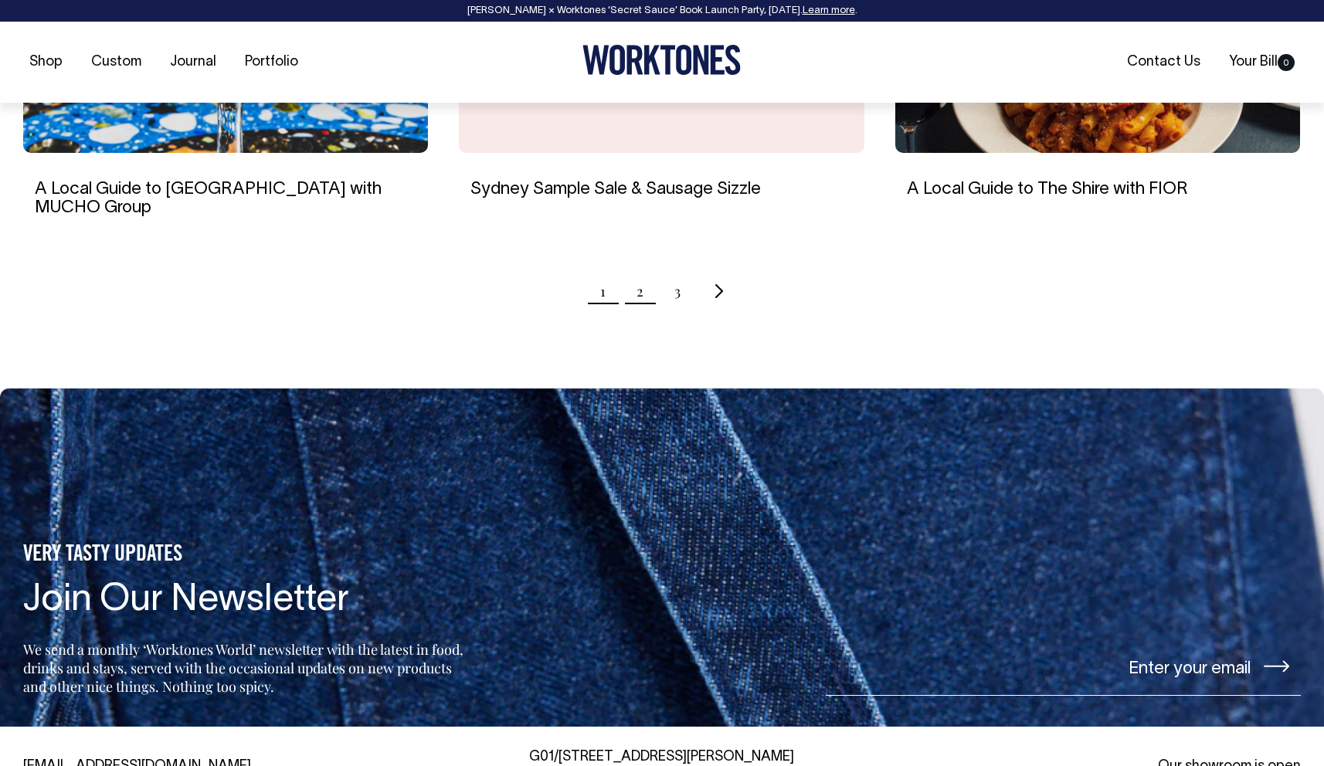
scroll to position [1705, 0]
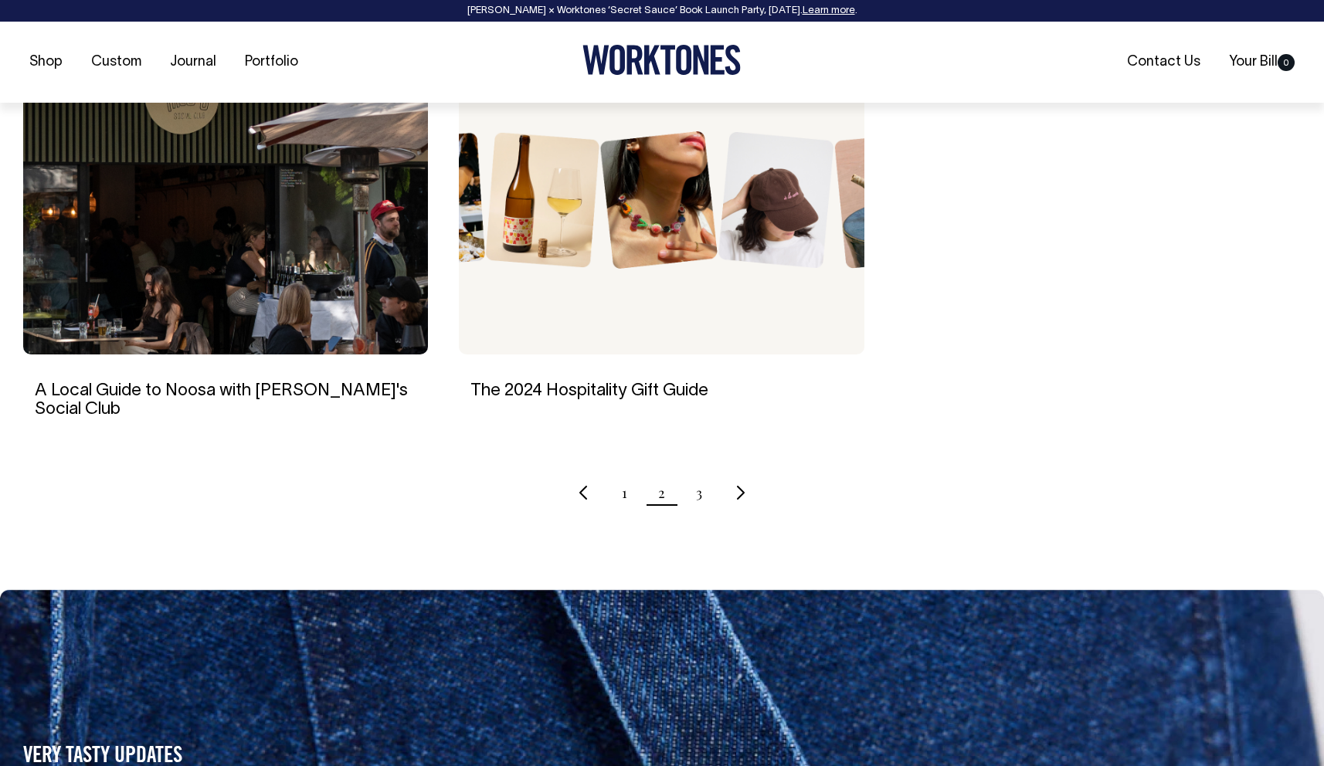
scroll to position [1489, 0]
click at [703, 473] on ul "1 2 3" at bounding box center [662, 492] width 1278 height 39
click at [698, 473] on link "3" at bounding box center [699, 492] width 6 height 39
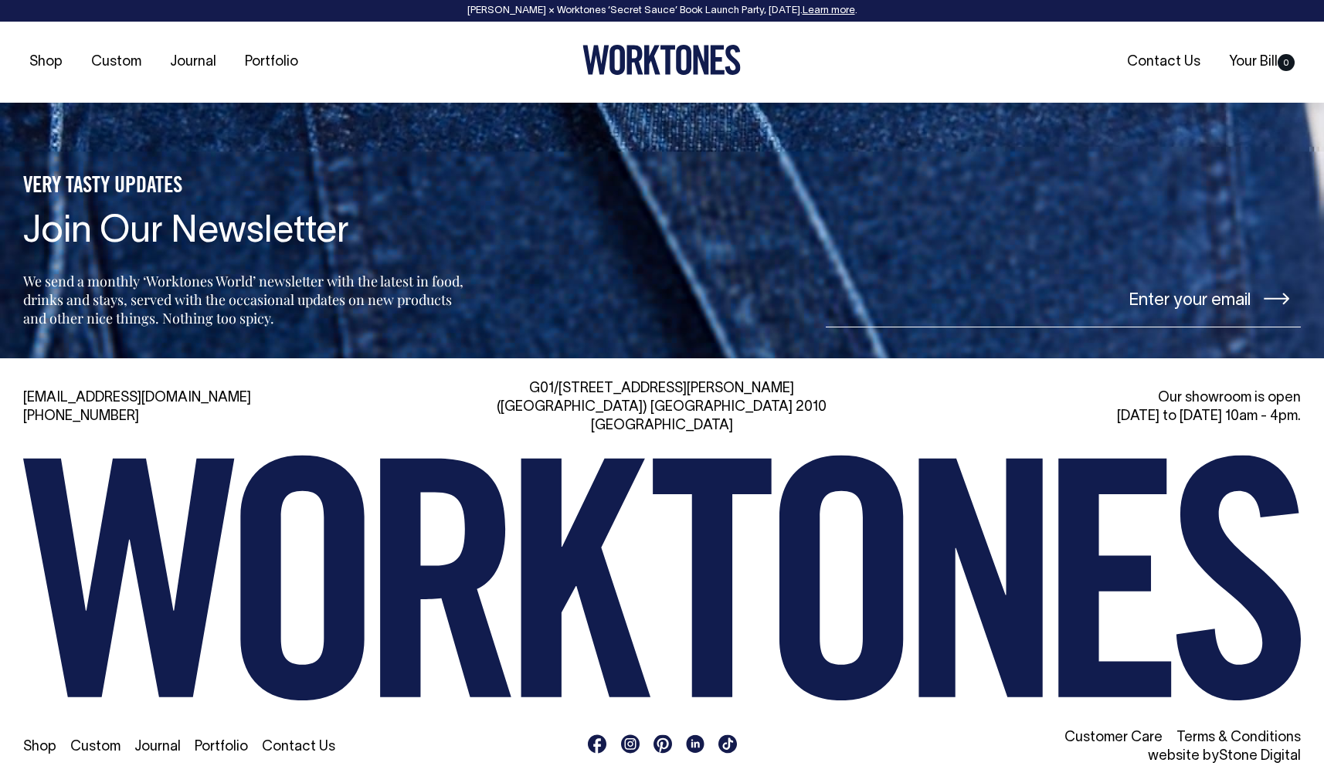
scroll to position [1203, 0]
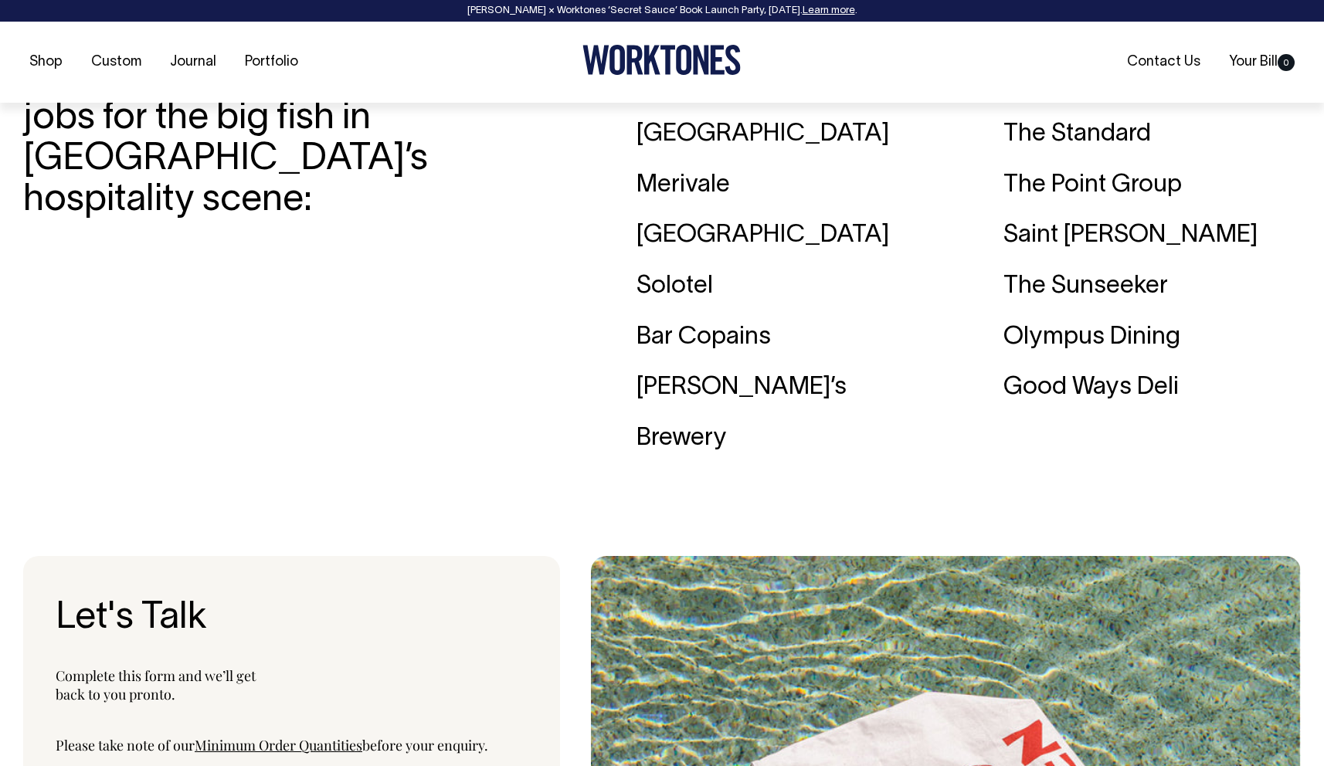
scroll to position [4801, 0]
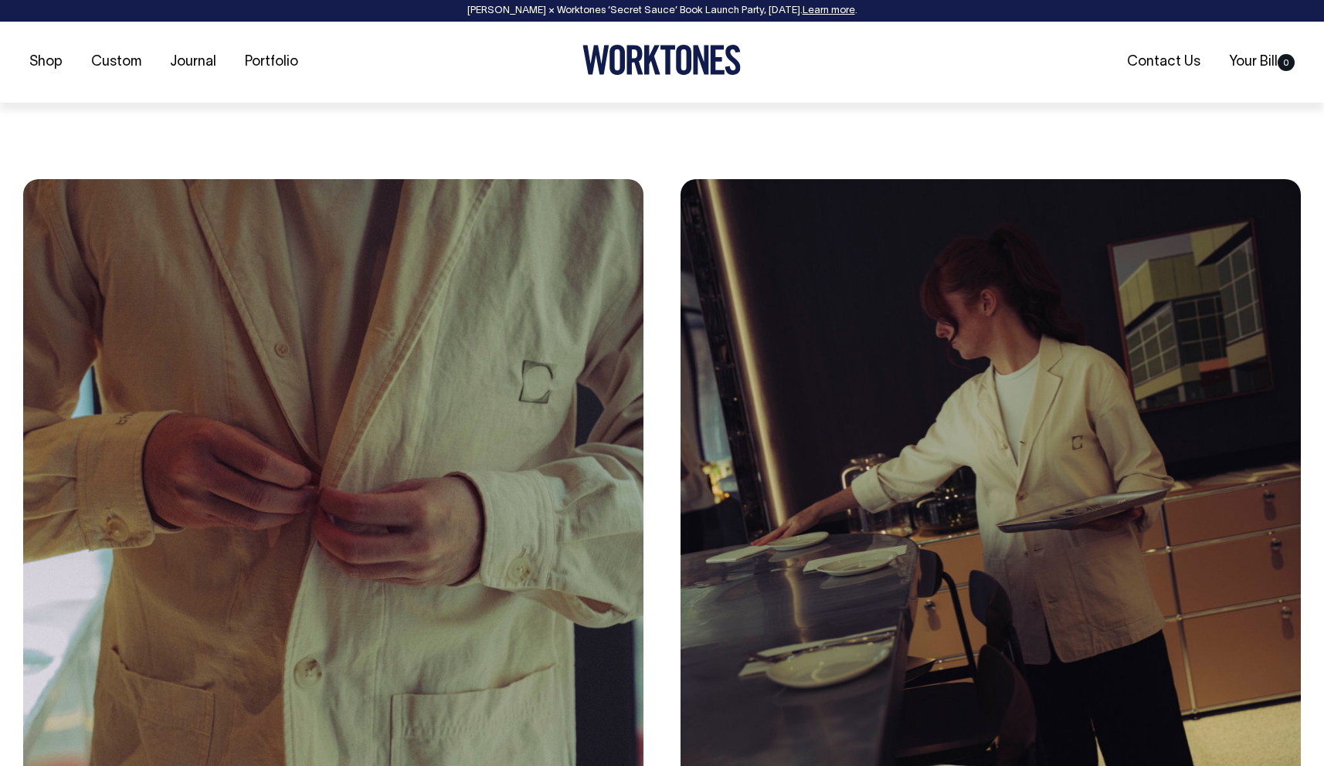
scroll to position [7949, 0]
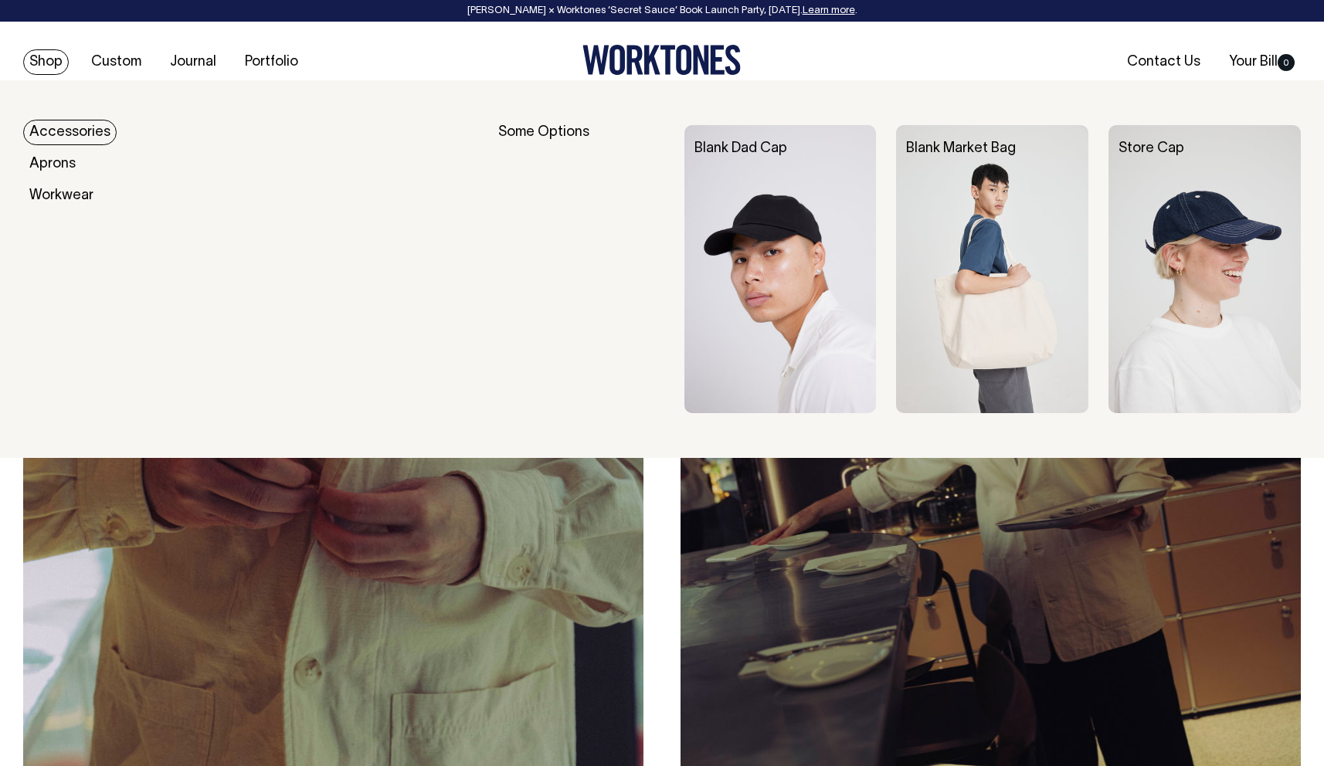
click at [43, 55] on link "Shop" at bounding box center [46, 61] width 46 height 25
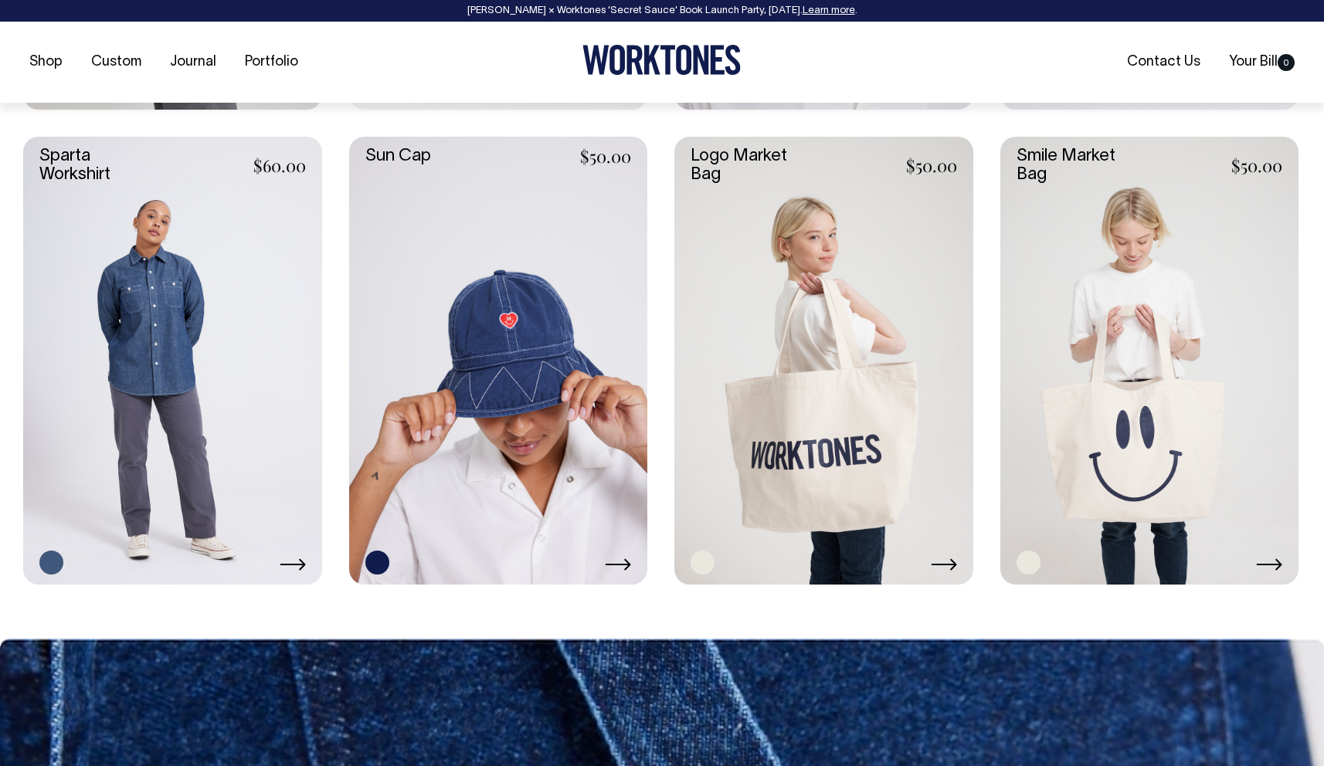
scroll to position [3007, 0]
